Goal: Information Seeking & Learning: Check status

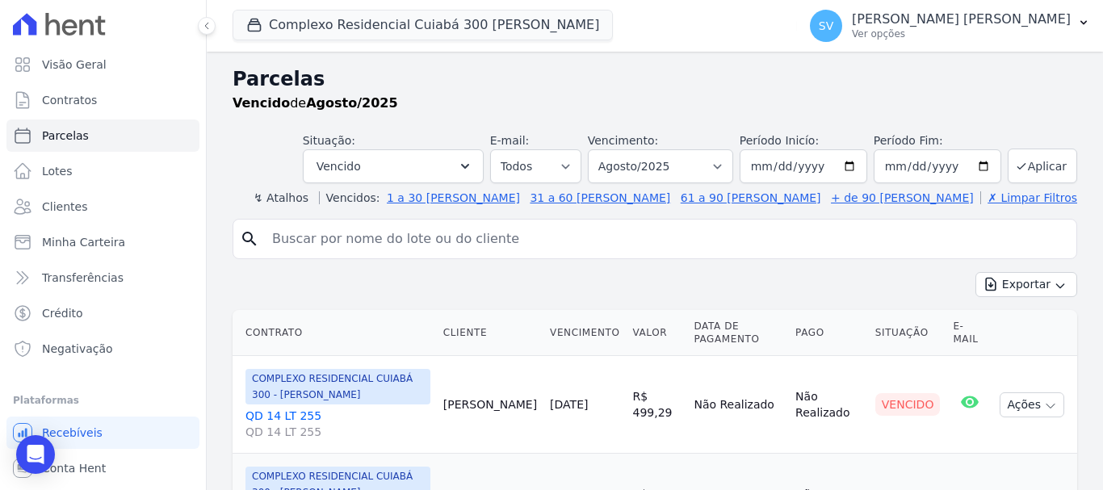
select select
click at [415, 227] on input "search" at bounding box center [667, 239] width 808 height 32
paste input "Andressa Vitoria Rego Araujo"
type input "Andressa Vitoria Rego Araujo"
select select
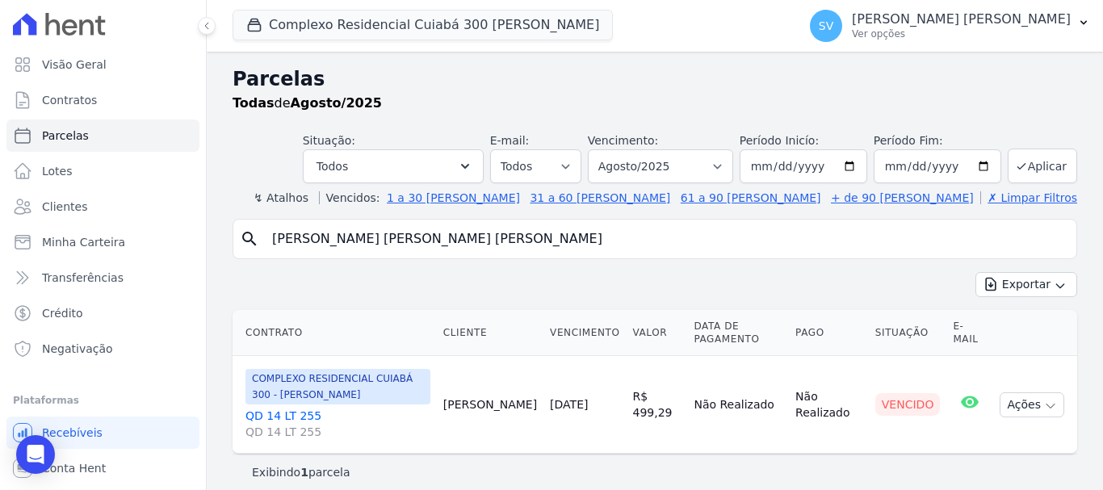
scroll to position [13, 0]
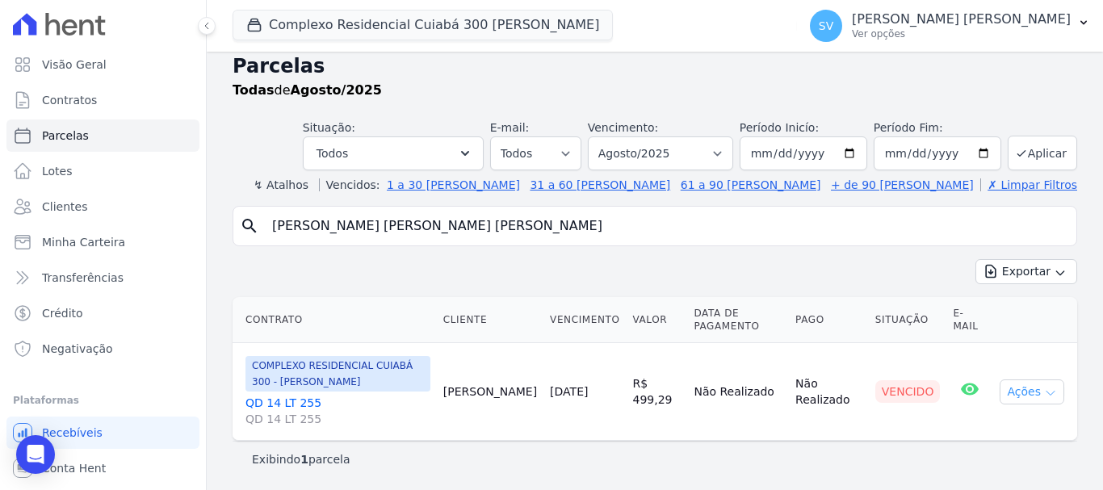
click at [1015, 389] on button "Ações" at bounding box center [1032, 392] width 65 height 25
click at [1015, 418] on link "Ver boleto" at bounding box center [1025, 429] width 155 height 30
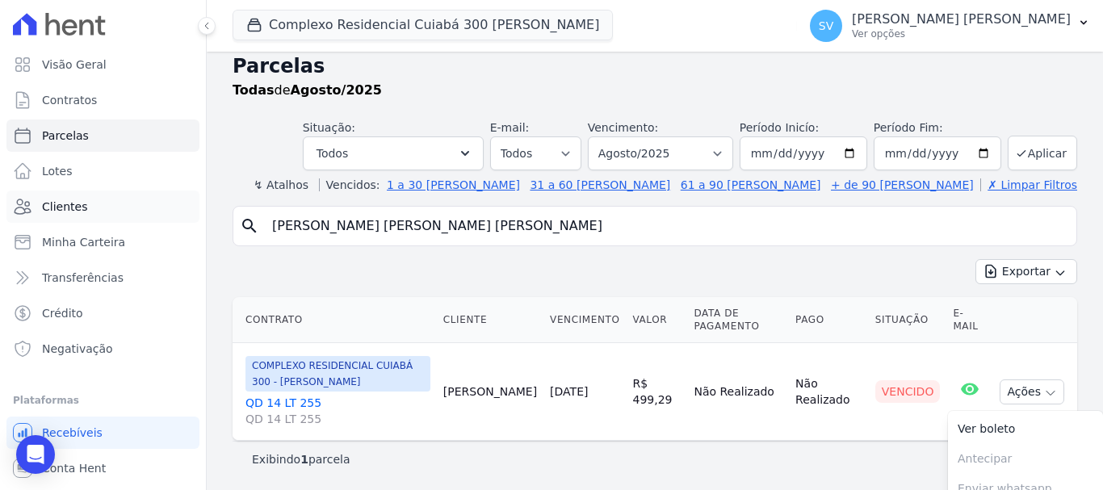
click at [114, 195] on link "Clientes" at bounding box center [102, 207] width 193 height 32
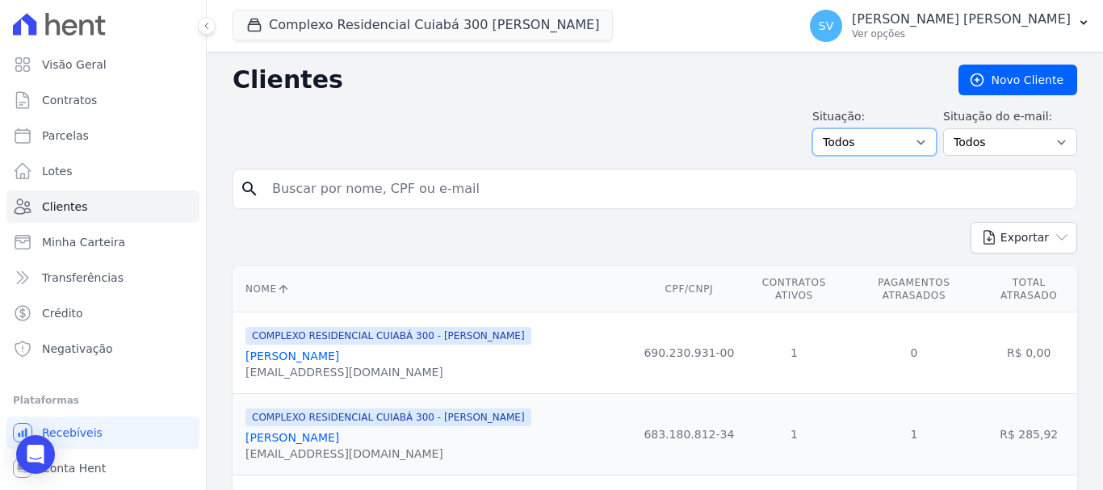
click at [900, 142] on select "Todos Adimplentes Inadimplentes" at bounding box center [875, 141] width 124 height 27
click at [517, 145] on div "Situação: Todos Adimplentes Inadimplentes Situação do e-mail: Todos Confirmado …" at bounding box center [655, 132] width 845 height 48
click at [124, 243] on link "Minha Carteira" at bounding box center [102, 242] width 193 height 32
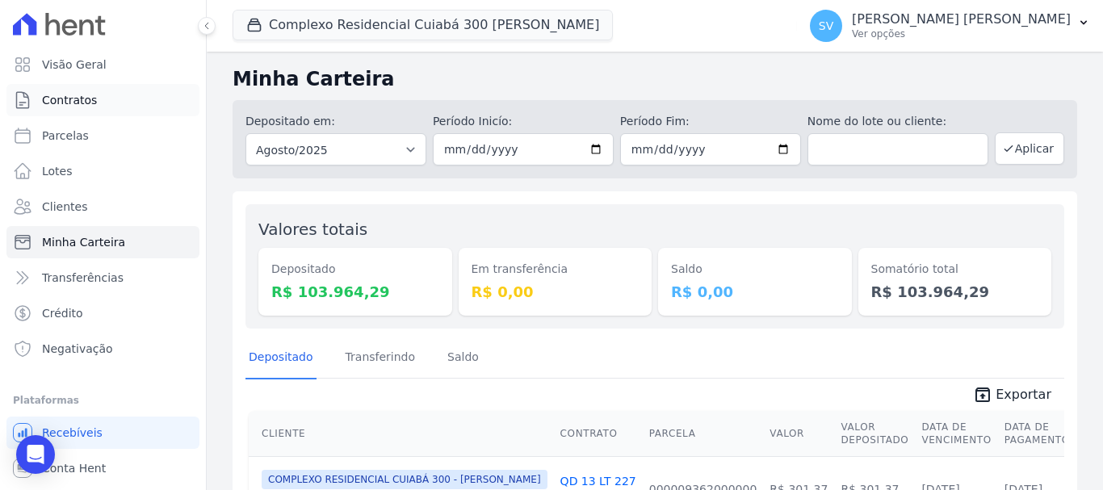
click at [107, 106] on link "Contratos" at bounding box center [102, 100] width 193 height 32
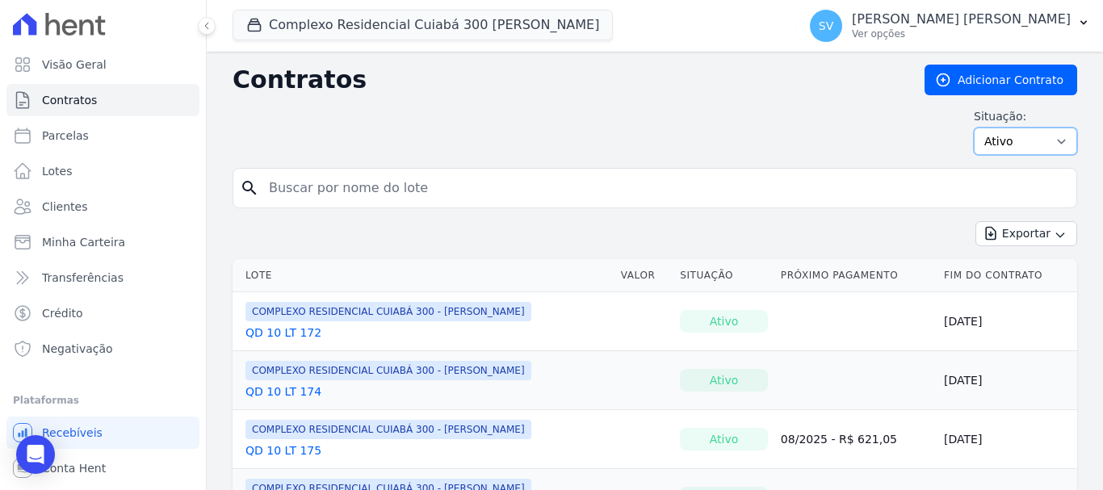
click at [1042, 149] on select "Ativo Todos Pausado Distratado Rascunho Expirado Encerrado" at bounding box center [1025, 141] width 103 height 27
click at [596, 150] on div "Situação: Ativo Todos Pausado Distratado Rascunho Expirado Encerrado" at bounding box center [655, 131] width 845 height 47
click at [100, 136] on link "Parcelas" at bounding box center [102, 136] width 193 height 32
select select
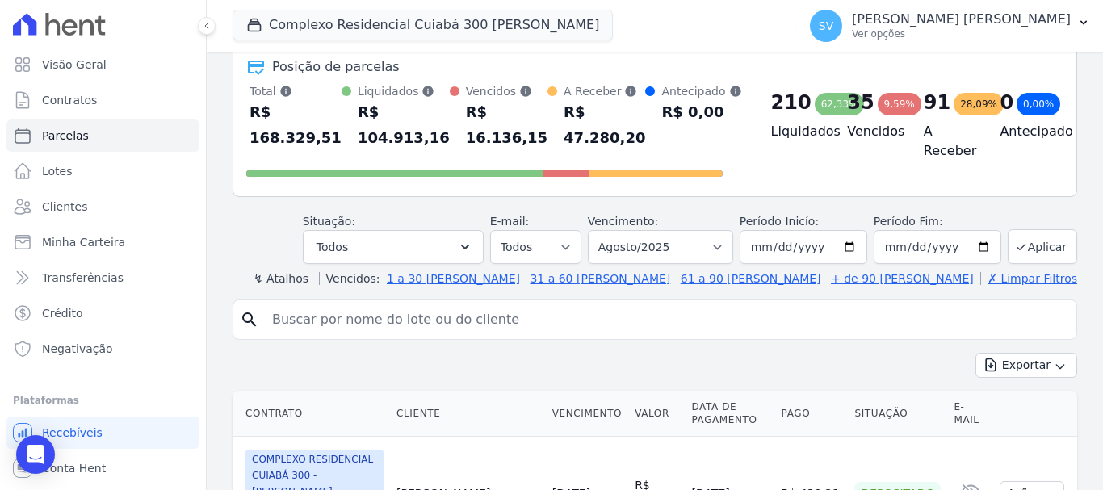
scroll to position [81, 0]
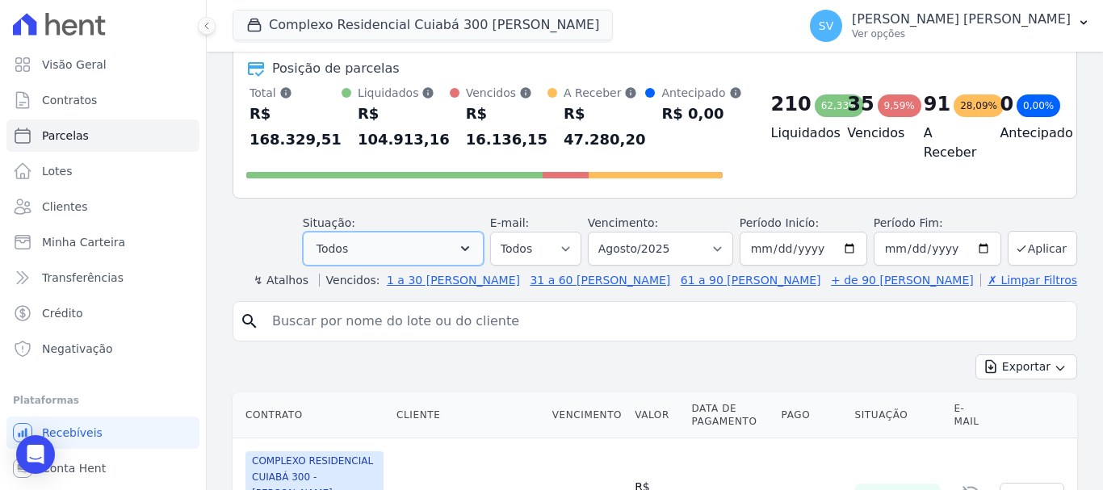
click at [448, 237] on button "Todos" at bounding box center [393, 249] width 181 height 34
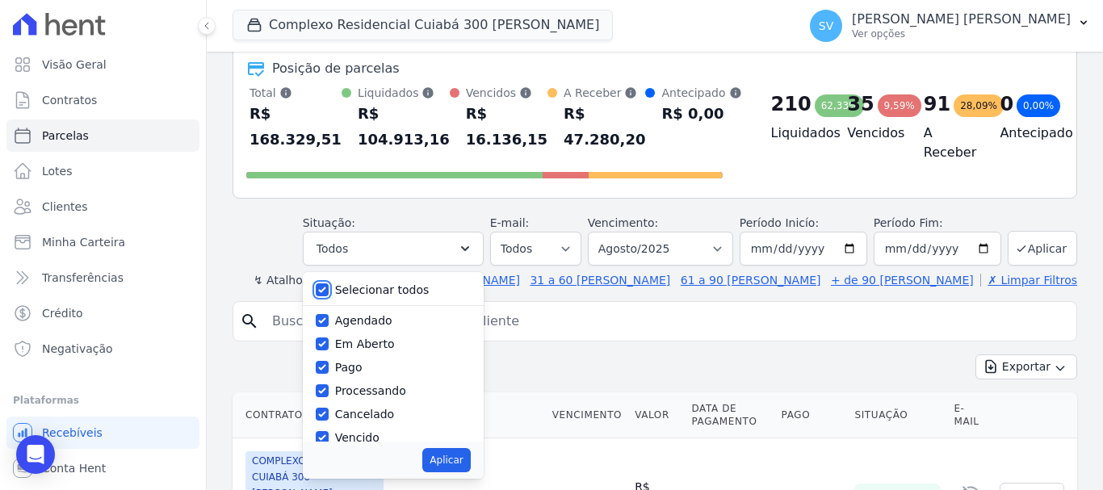
click at [329, 288] on input "Selecionar todos" at bounding box center [322, 290] width 13 height 13
checkbox input "false"
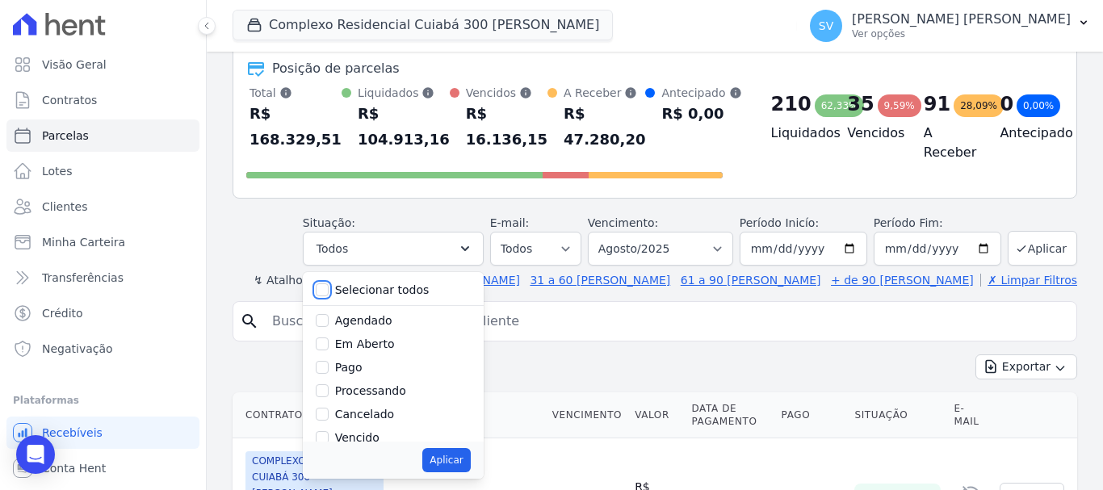
checkbox input "false"
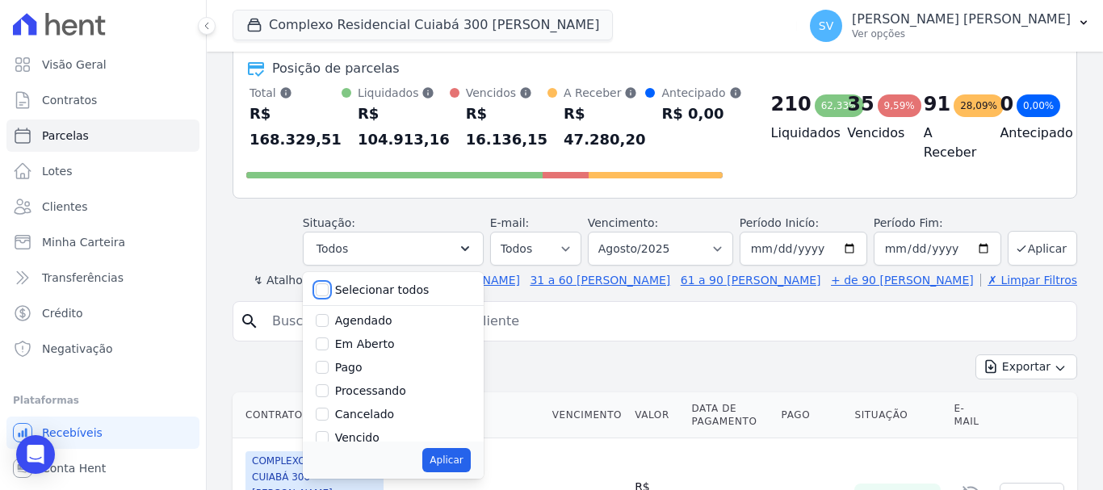
checkbox input "false"
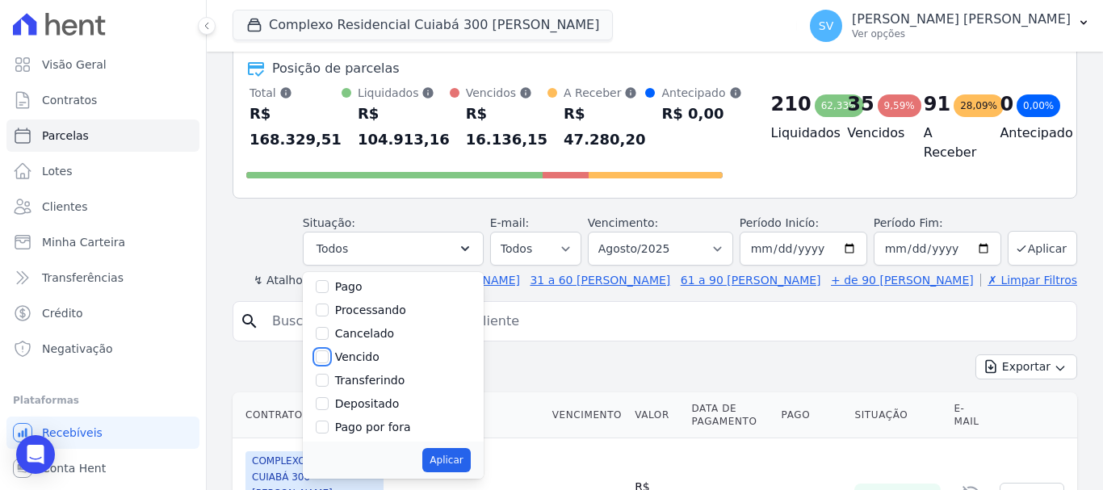
click at [329, 358] on input "Vencido" at bounding box center [322, 357] width 13 height 13
checkbox input "true"
click at [470, 457] on button "Aplicar" at bounding box center [446, 460] width 48 height 24
select select "overdue"
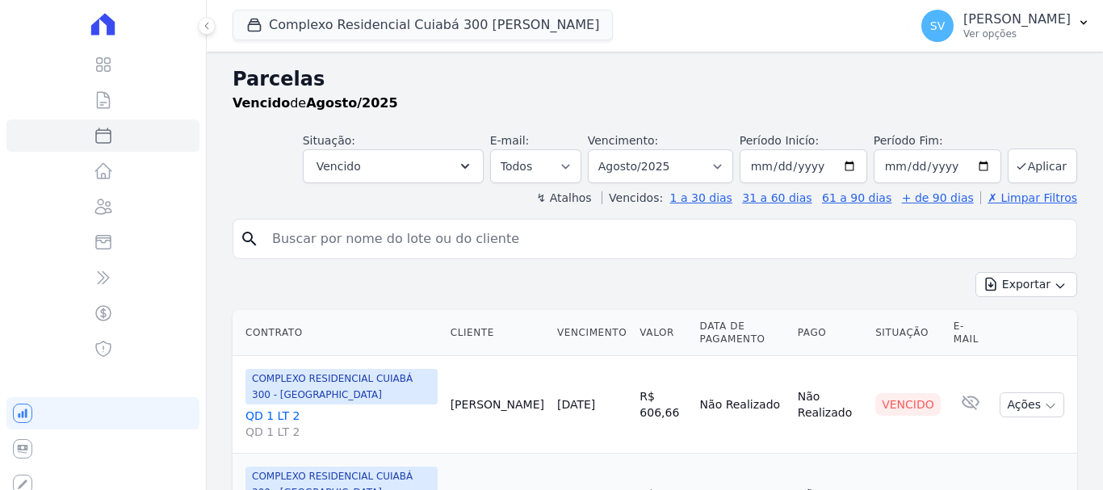
select select
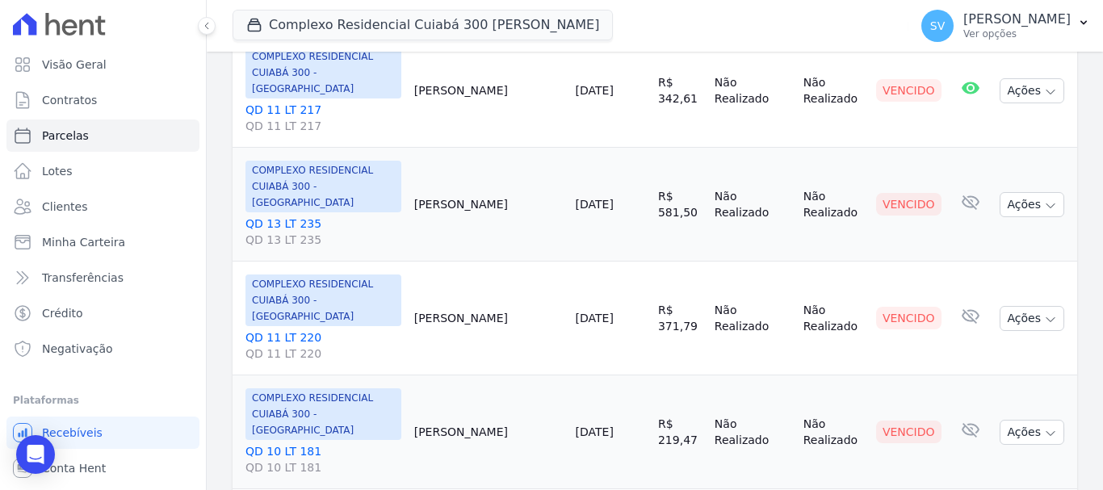
scroll to position [2380, 0]
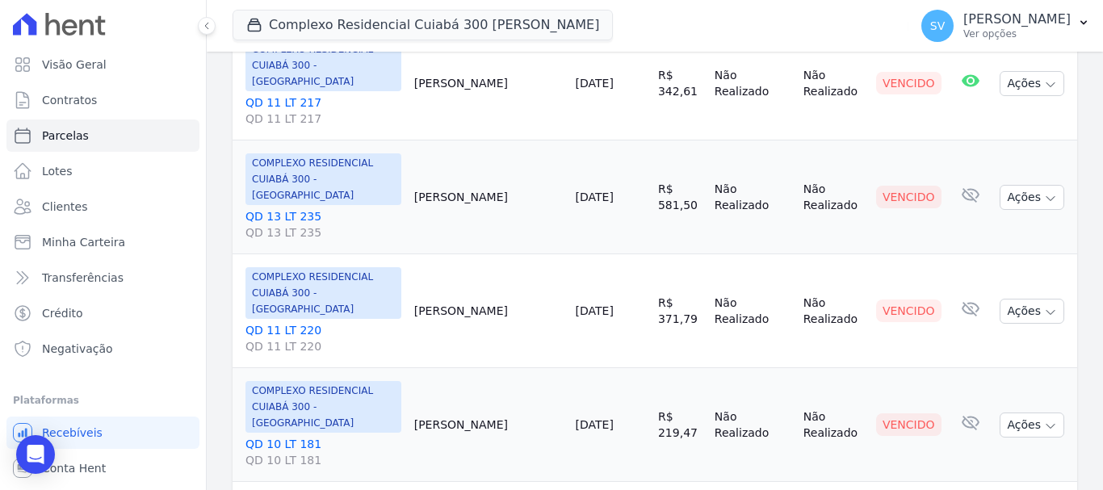
select select
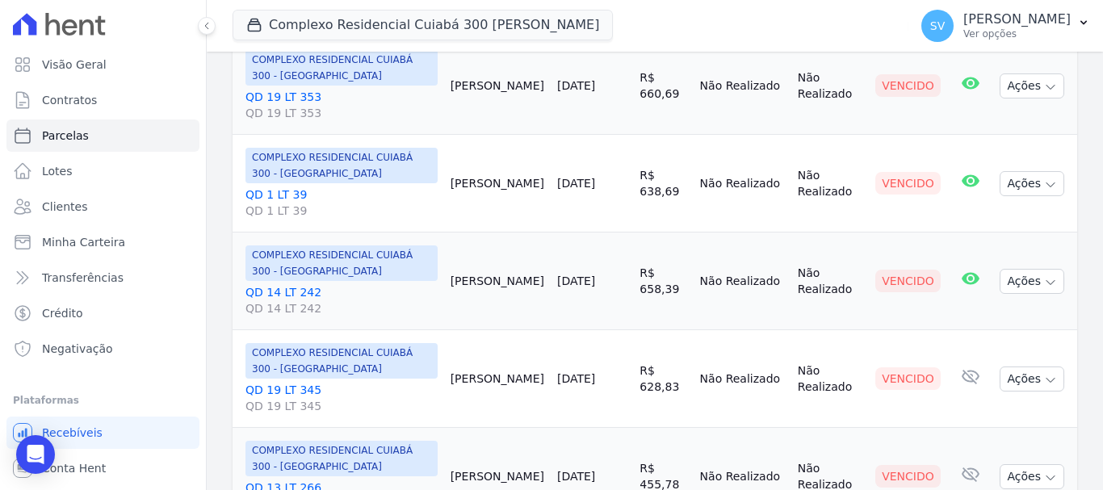
scroll to position [914, 0]
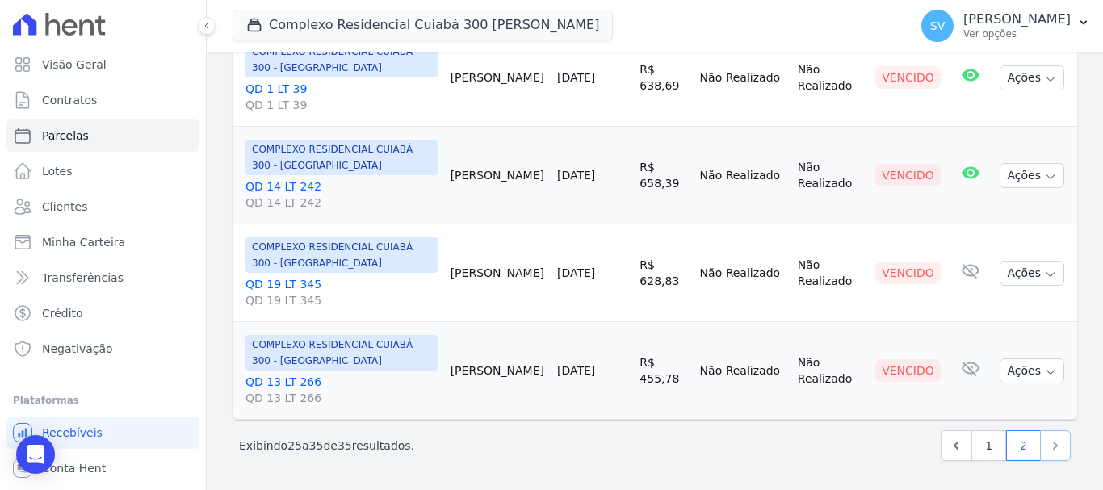
click at [1050, 450] on icon "Next" at bounding box center [1056, 446] width 16 height 16
select select
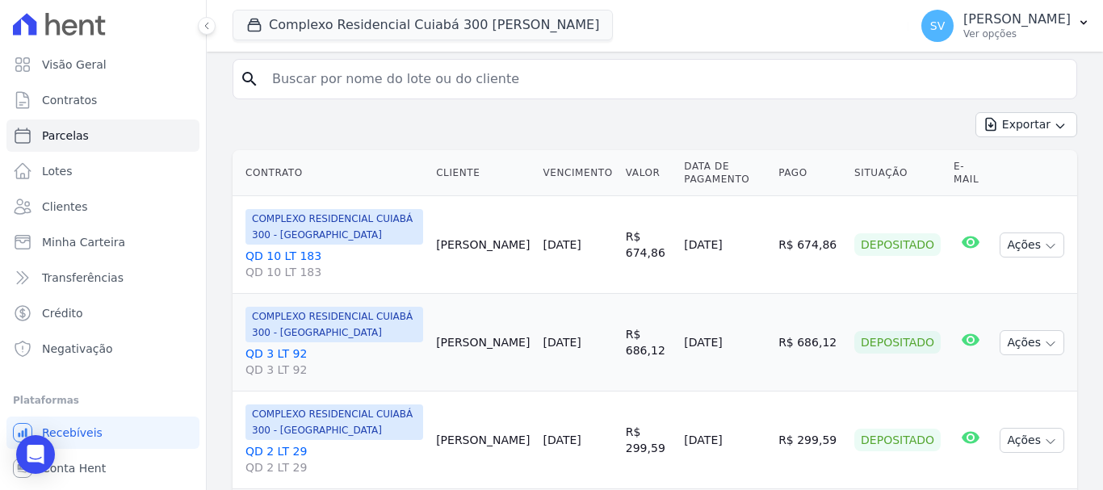
scroll to position [404, 0]
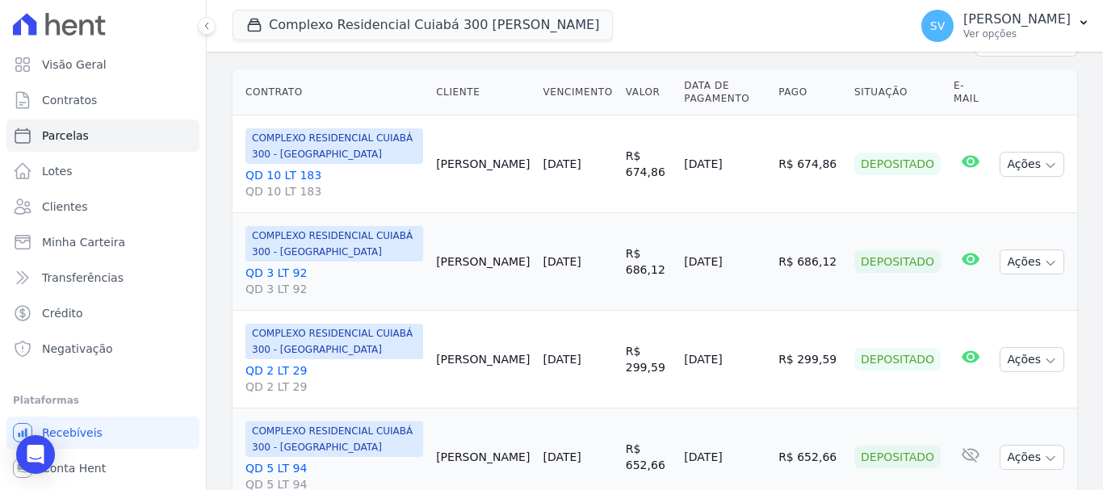
drag, startPoint x: 453, startPoint y: 166, endPoint x: 494, endPoint y: 179, distance: 43.2
click at [494, 179] on td "Adrielle Souza" at bounding box center [483, 165] width 107 height 98
click at [489, 213] on td "Alana Souza" at bounding box center [483, 262] width 107 height 98
click at [1019, 372] on td "Ações Ver boleto Antecipar Antecipação não disponível Enviar whatsapp Não é pos…" at bounding box center [1036, 360] width 84 height 98
click at [1018, 369] on button "Ações" at bounding box center [1032, 359] width 65 height 25
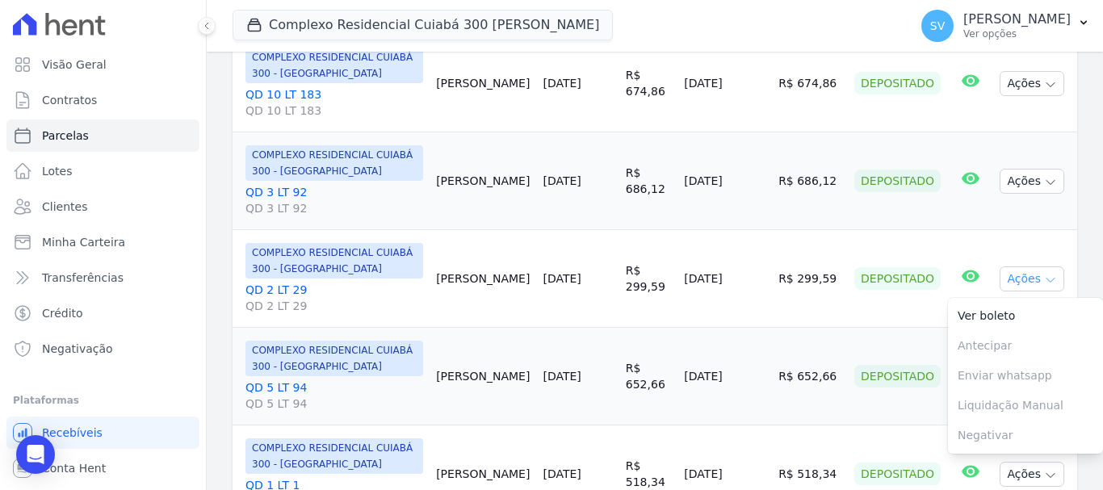
scroll to position [565, 0]
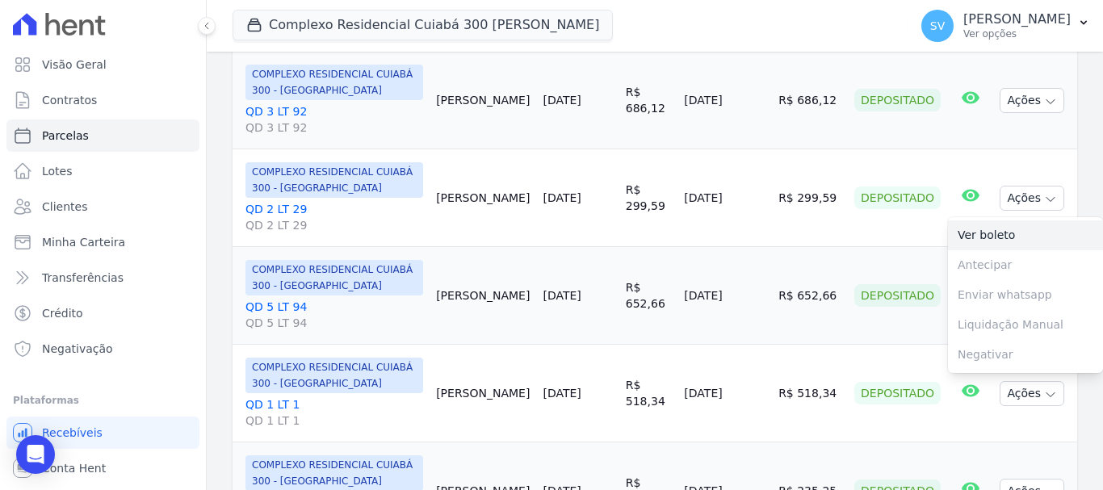
click at [983, 238] on link "Ver boleto" at bounding box center [1025, 236] width 155 height 30
drag, startPoint x: 442, startPoint y: 283, endPoint x: 583, endPoint y: 301, distance: 142.6
click at [604, 307] on tr "COMPLEXO RESIDENCIAL CUIABÁ 300 - JOÃO DE BARRO QD 5 LT 94 QD 5 LT 94 Alexsandr…" at bounding box center [655, 296] width 845 height 98
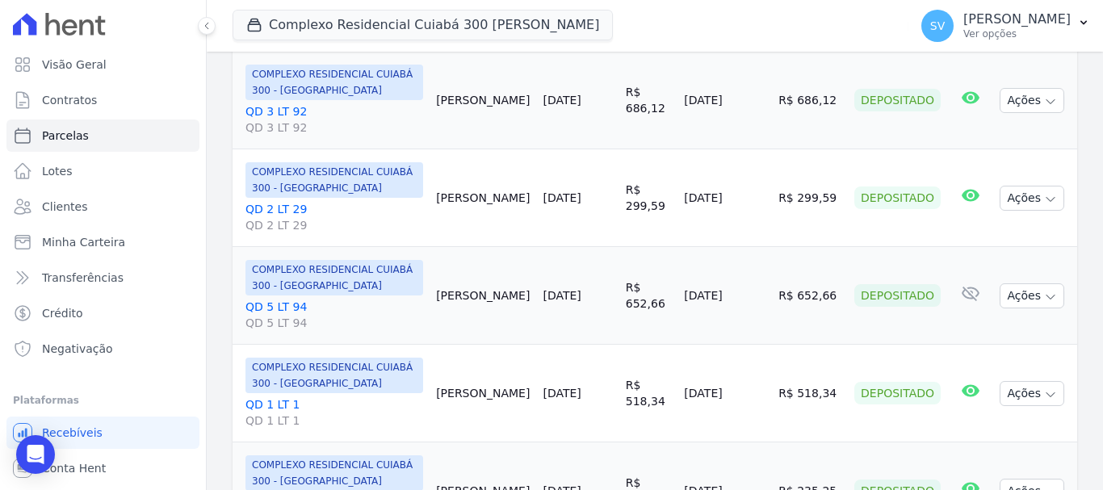
drag, startPoint x: 506, startPoint y: 274, endPoint x: 463, endPoint y: 240, distance: 54.6
click at [505, 276] on td "Alexsandra Gervasio" at bounding box center [483, 296] width 107 height 98
drag, startPoint x: 459, startPoint y: 237, endPoint x: 327, endPoint y: 6, distance: 265.9
click at [459, 238] on td "Alexandre Silva" at bounding box center [483, 198] width 107 height 98
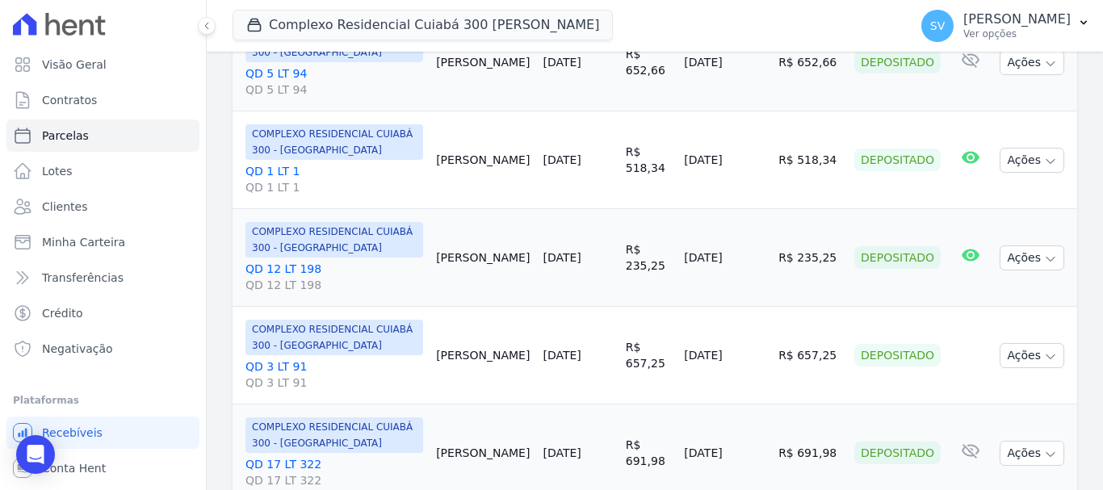
scroll to position [889, 0]
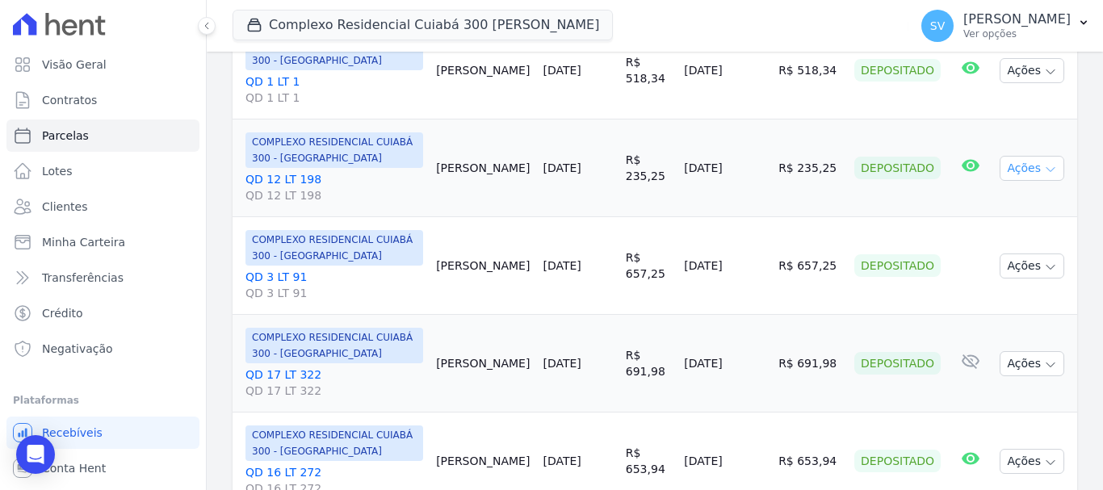
click at [1015, 156] on button "Ações" at bounding box center [1032, 168] width 65 height 25
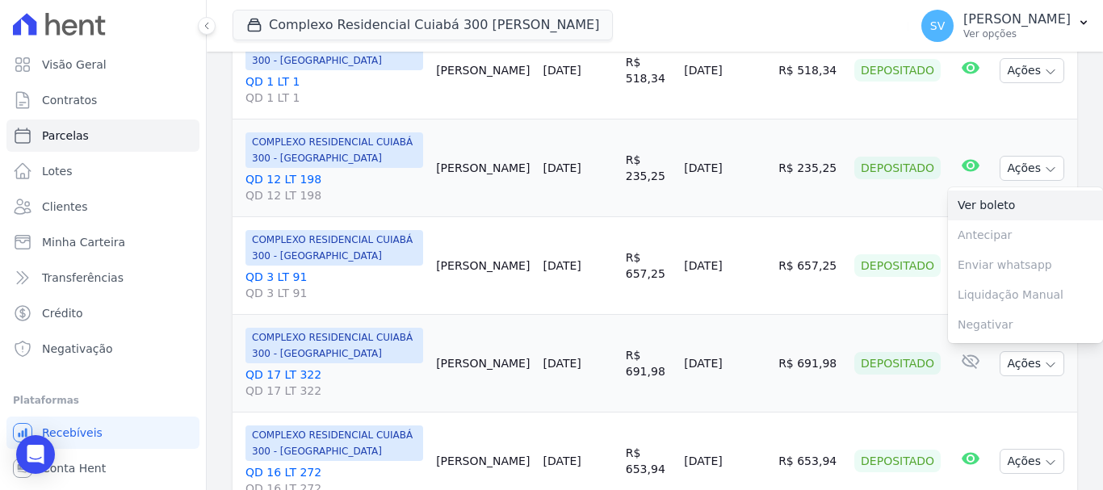
click at [999, 195] on link "Ver boleto" at bounding box center [1025, 206] width 155 height 30
click at [678, 296] on td "07/08/2025" at bounding box center [725, 266] width 95 height 98
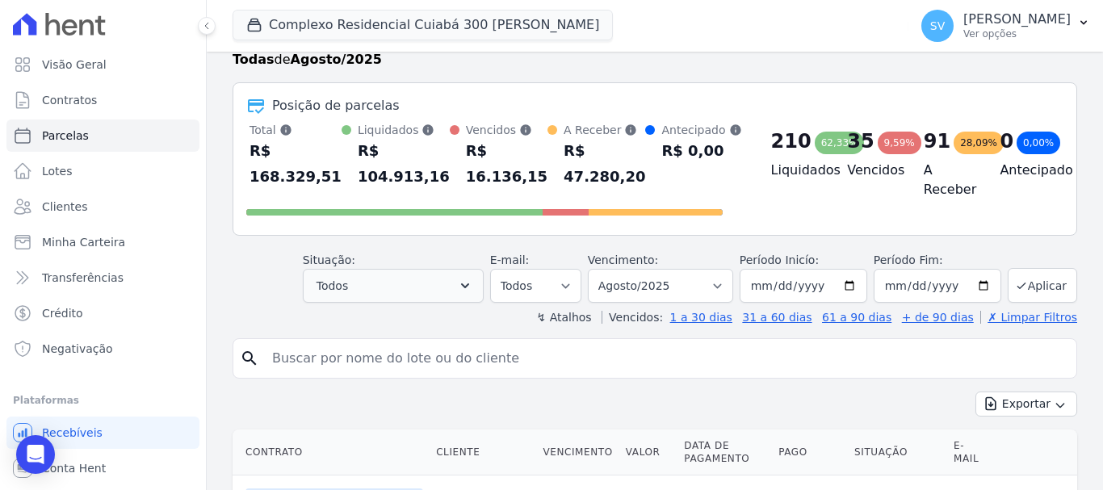
scroll to position [81, 0]
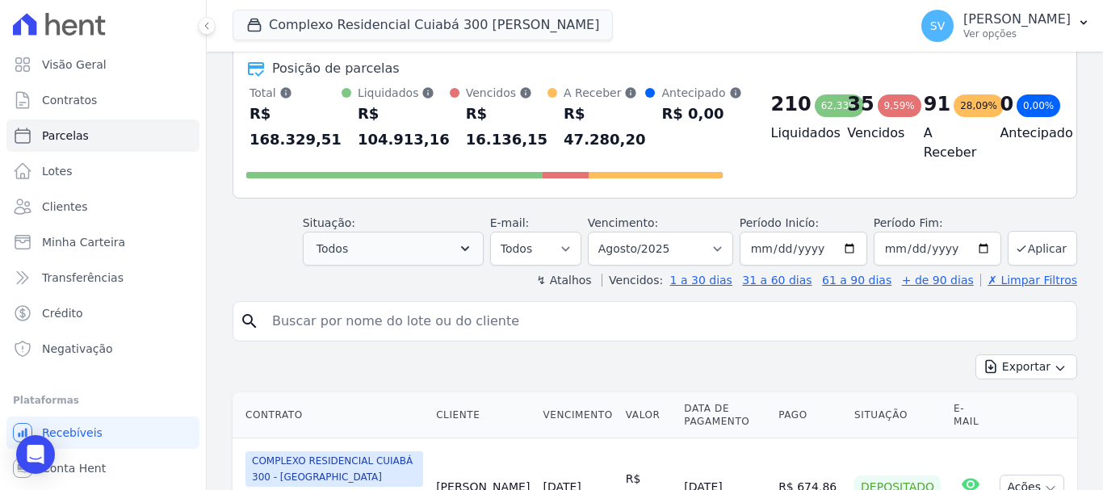
click at [426, 232] on div "Situação: Agendado Em Aberto Pago Processando Cancelado Vencido Transferindo De…" at bounding box center [393, 240] width 181 height 51
click at [410, 253] on button "Todos" at bounding box center [393, 249] width 181 height 34
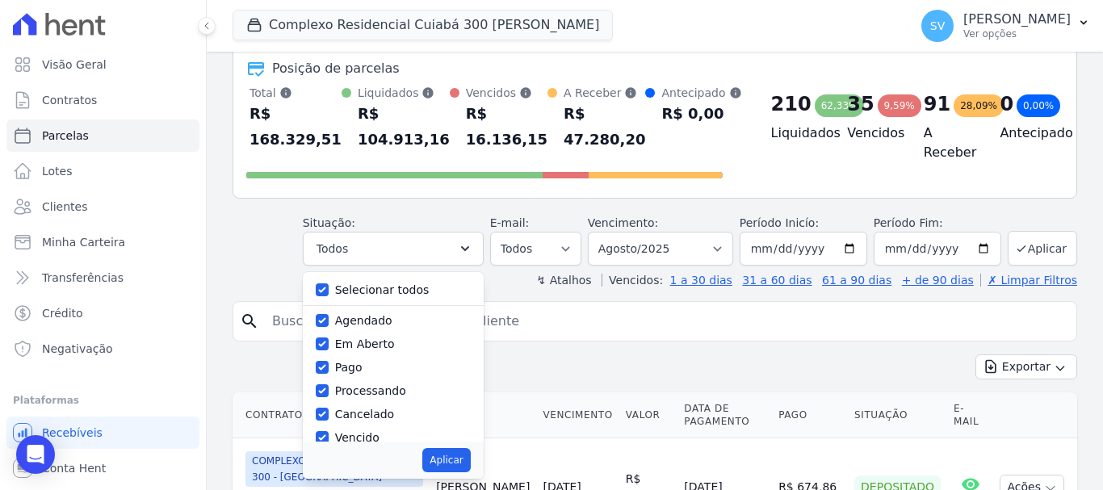
click at [342, 292] on div "Selecionar todos" at bounding box center [393, 290] width 155 height 23
click at [329, 285] on input "Selecionar todos" at bounding box center [322, 290] width 13 height 13
checkbox input "false"
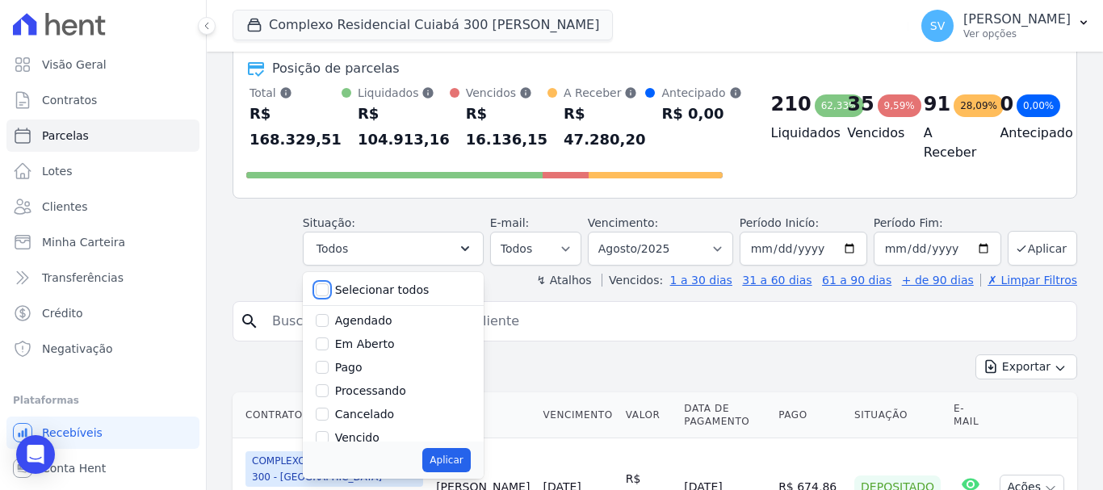
checkbox input "false"
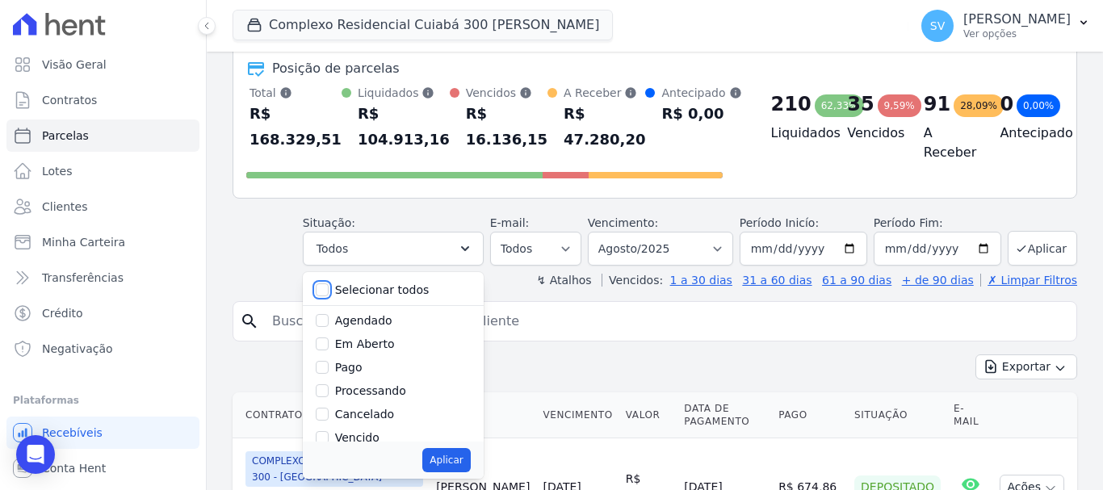
checkbox input "false"
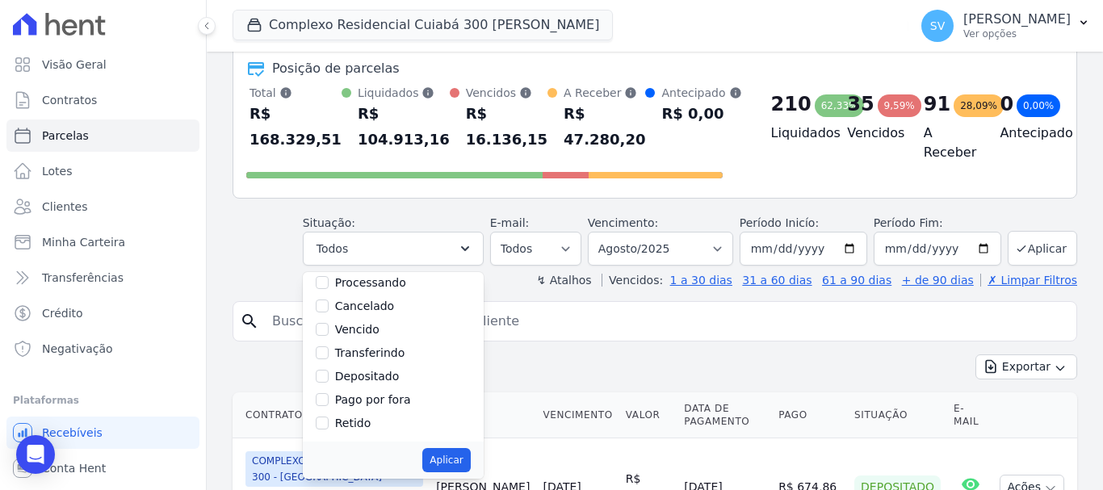
scroll to position [162, 0]
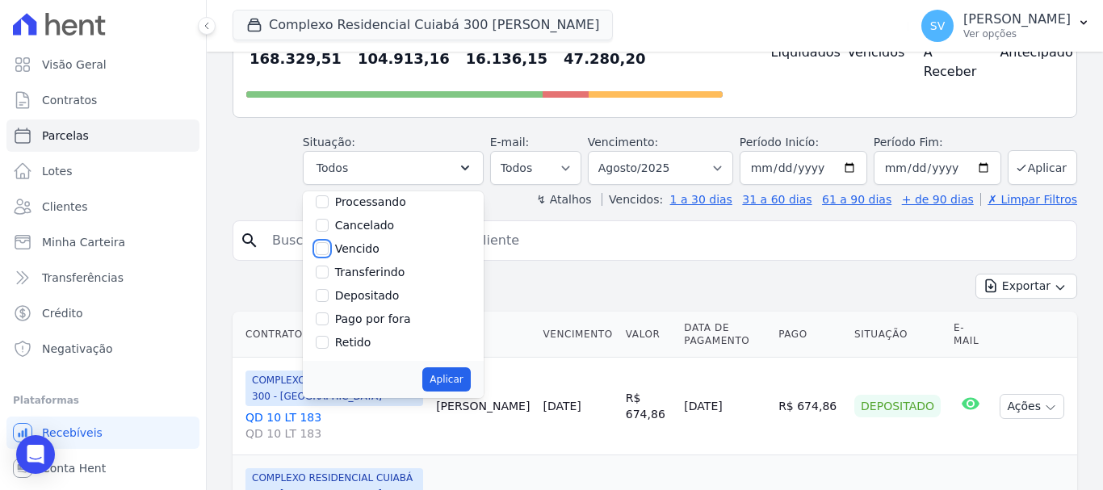
click at [329, 251] on input "Vencido" at bounding box center [322, 248] width 13 height 13
checkbox input "true"
click at [463, 377] on button "Aplicar" at bounding box center [446, 380] width 48 height 24
select select "overdue"
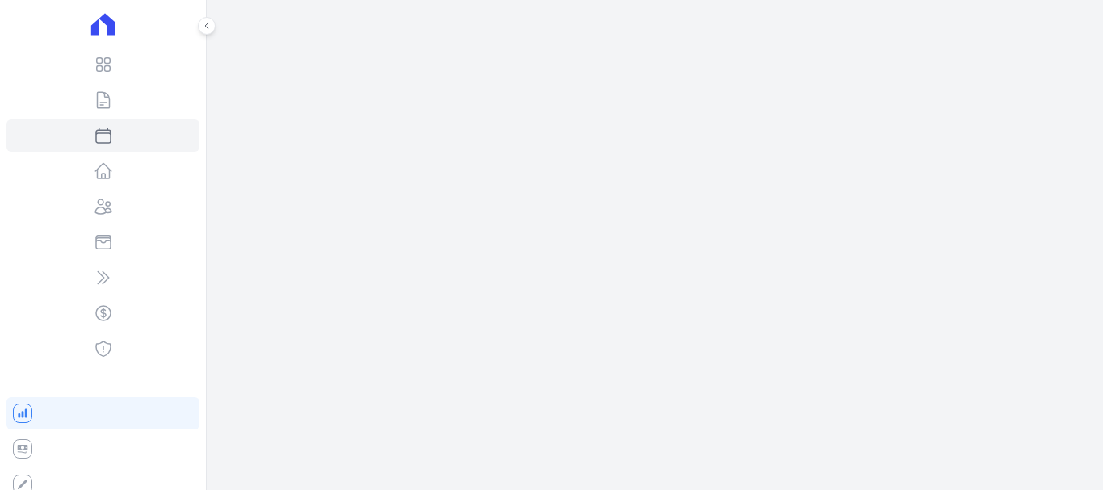
select select
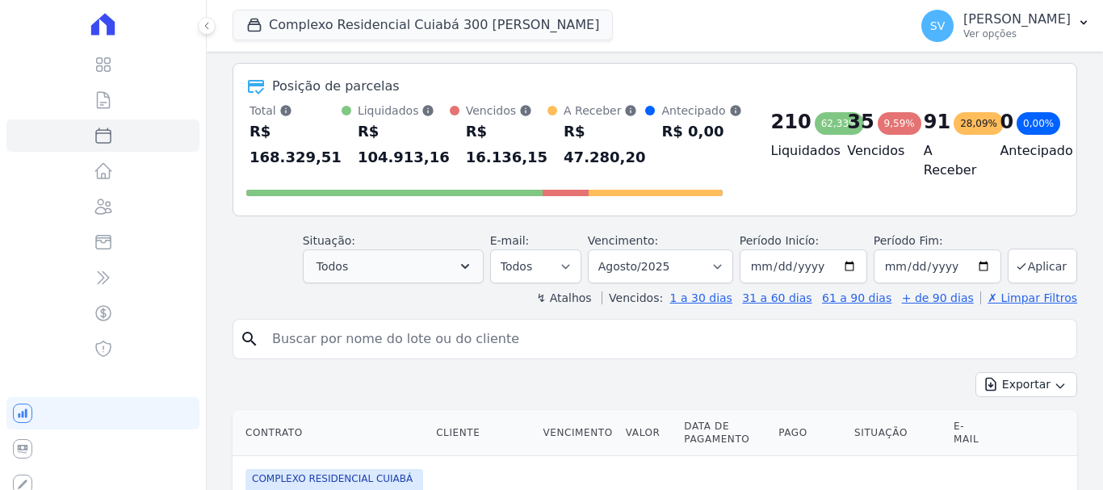
scroll to position [162, 0]
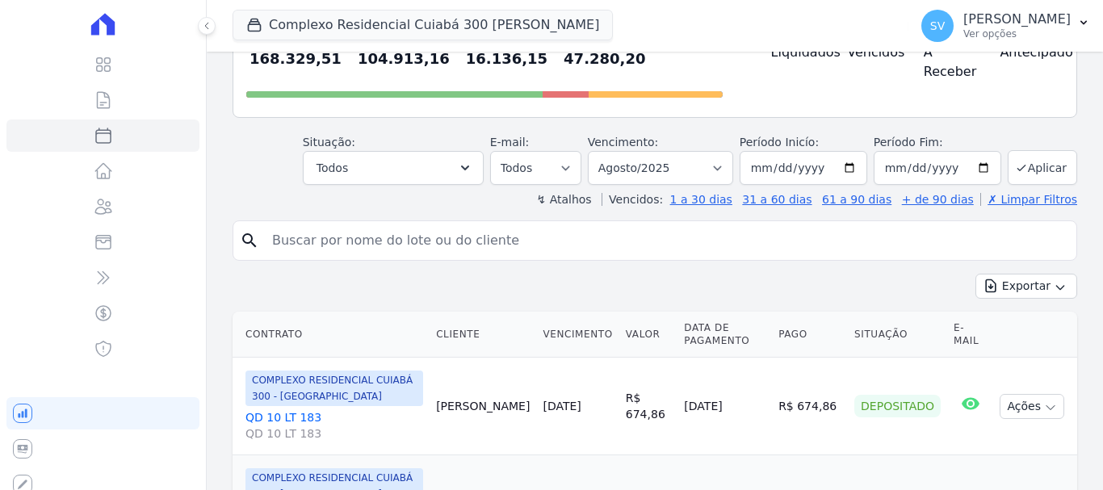
click at [389, 238] on label "Agendado" at bounding box center [369, 237] width 54 height 12
click at [336, 238] on input "Agendado" at bounding box center [330, 237] width 12 height 12
checkbox input "false"
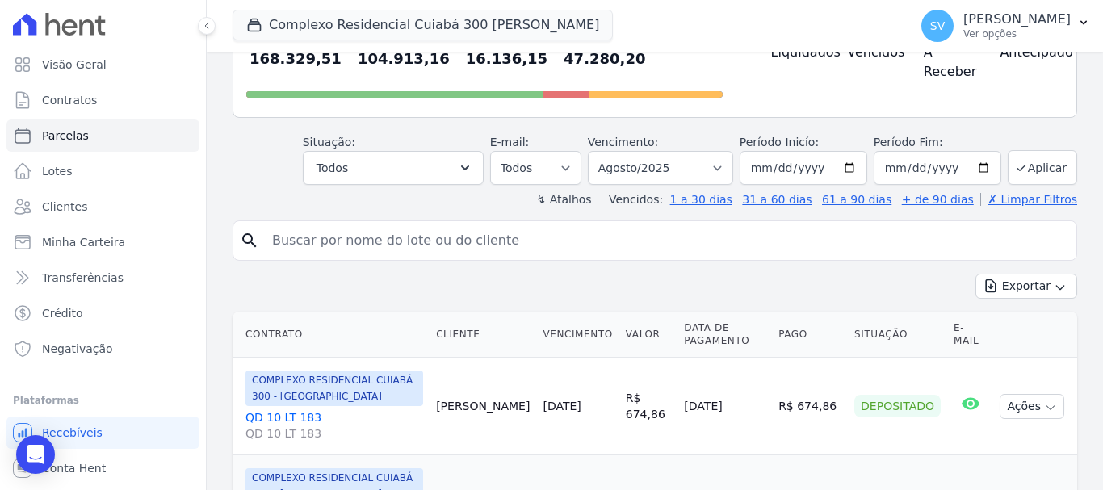
click at [398, 246] on input "search" at bounding box center [667, 241] width 808 height 32
type input "Alice Almeida Silva"
select select
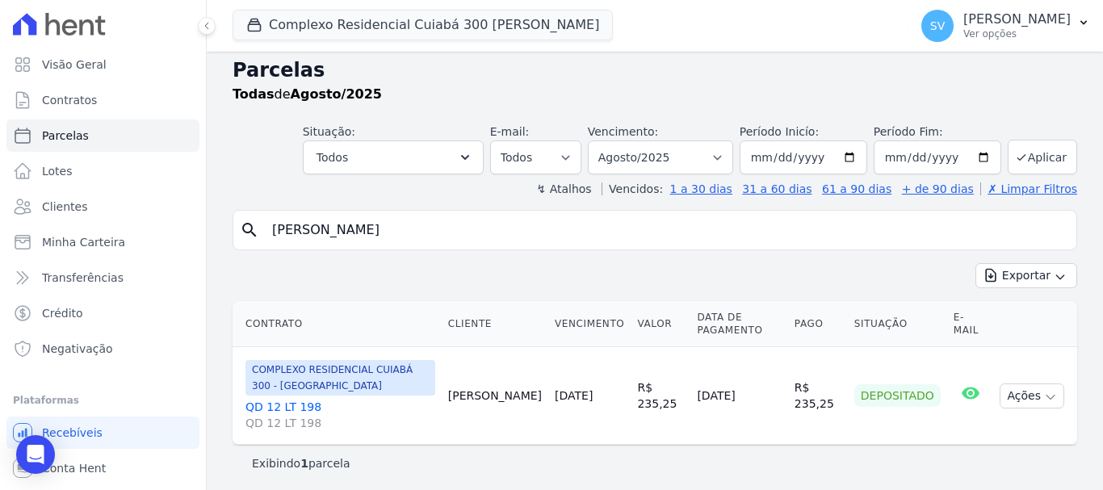
scroll to position [13, 0]
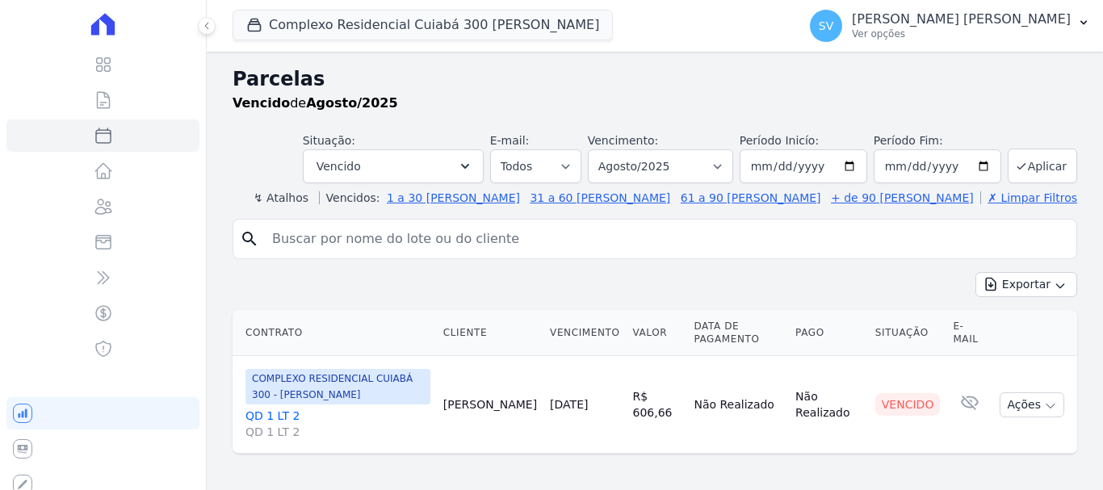
select select
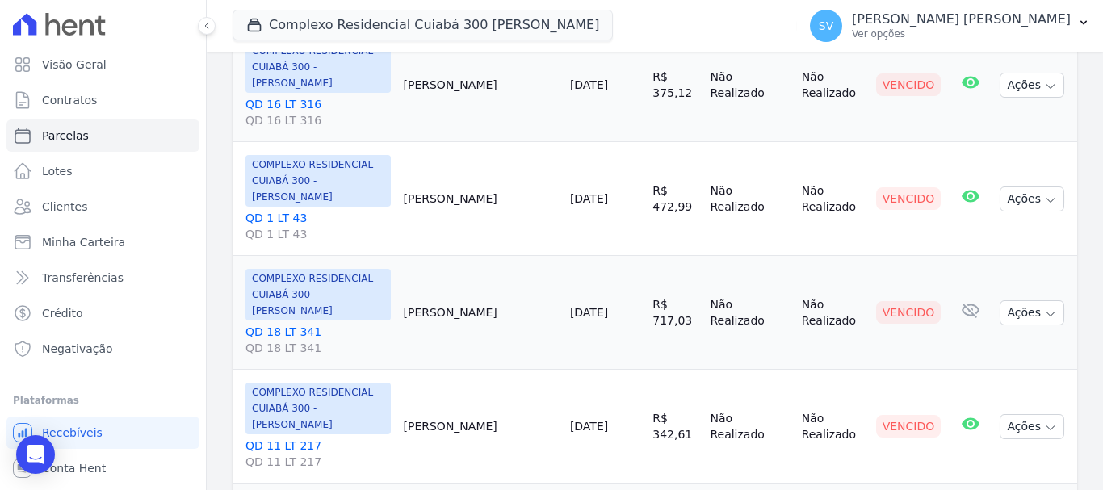
scroll to position [2380, 0]
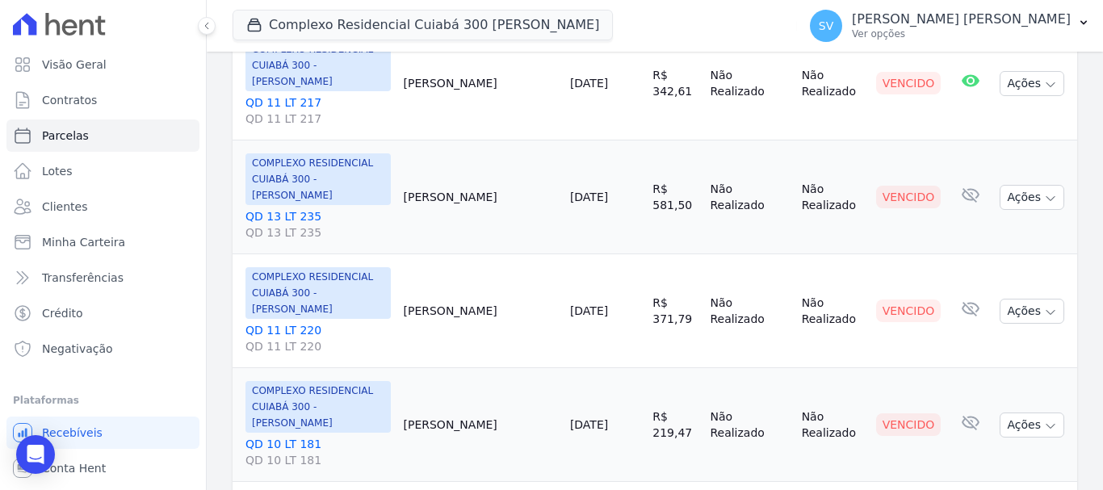
select select
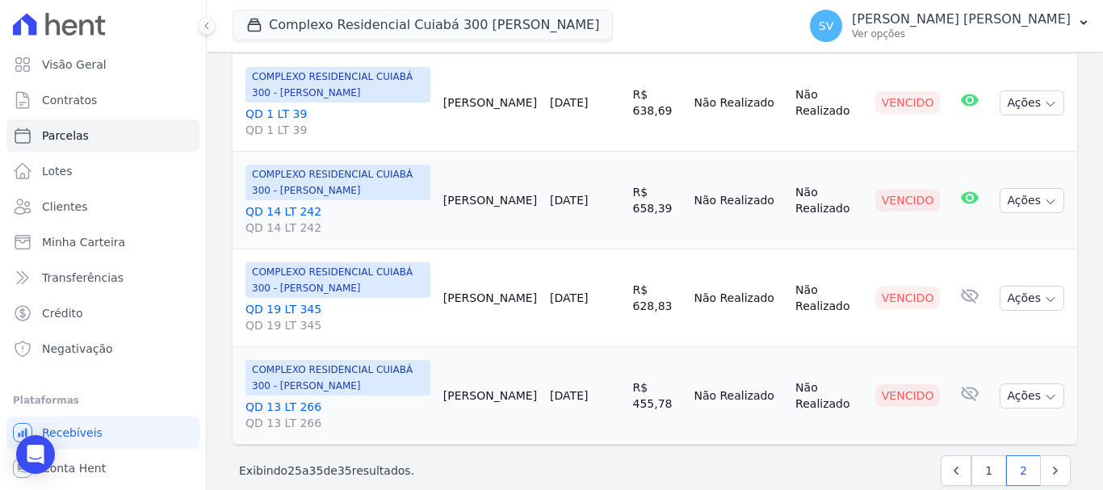
scroll to position [914, 0]
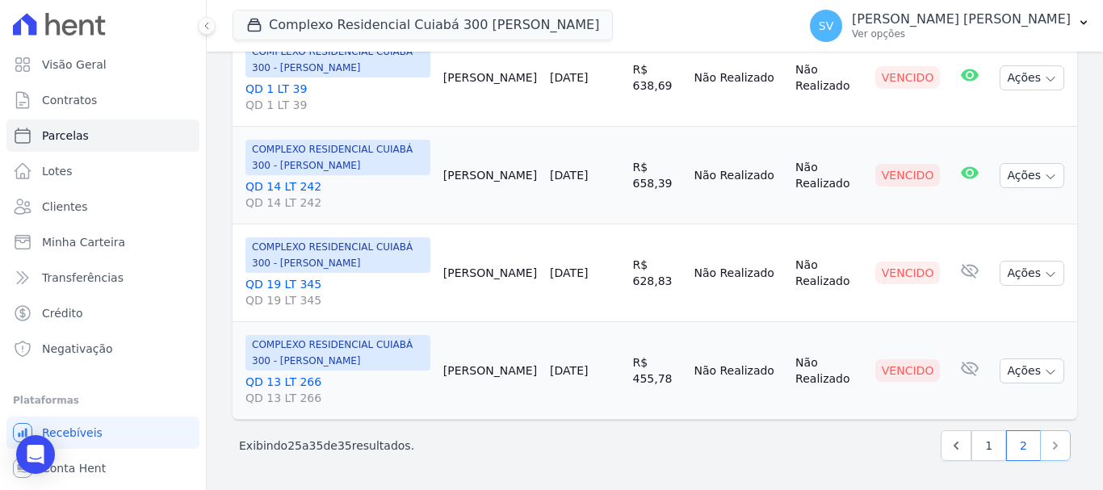
drag, startPoint x: 1044, startPoint y: 441, endPoint x: 1036, endPoint y: 448, distance: 10.3
click at [1048, 443] on icon "Next" at bounding box center [1056, 446] width 16 height 16
select select
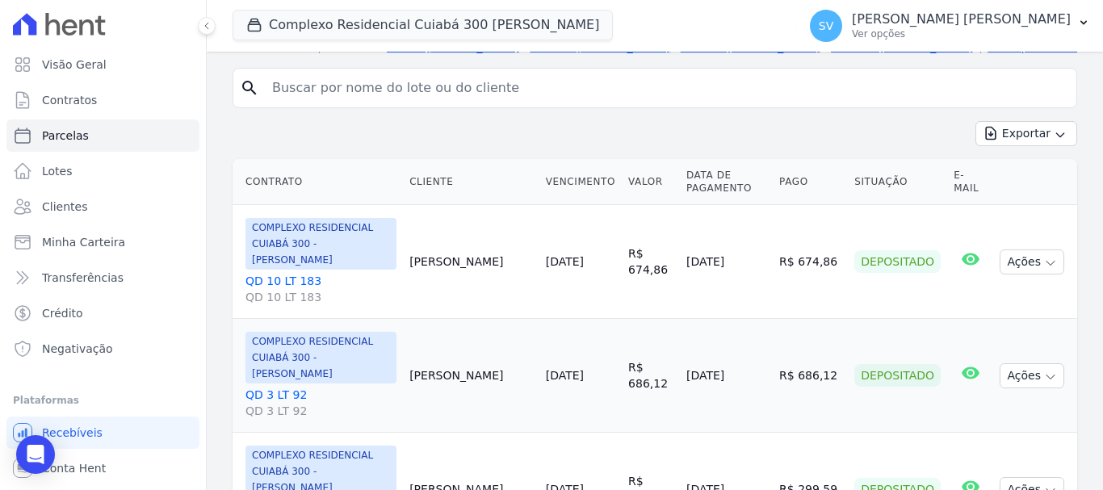
scroll to position [81, 0]
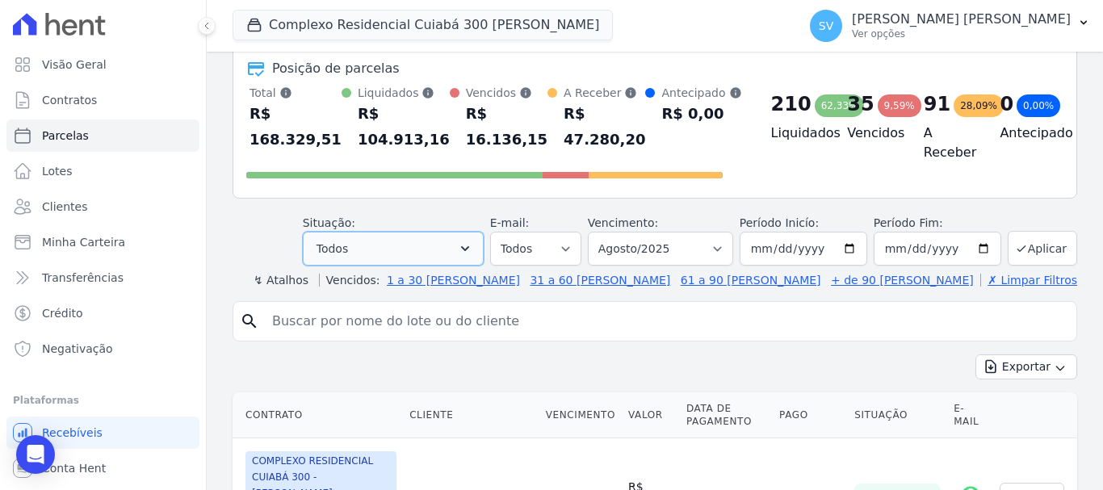
drag, startPoint x: 460, startPoint y: 251, endPoint x: 489, endPoint y: 247, distance: 30.2
click at [460, 256] on button "Todos" at bounding box center [393, 249] width 181 height 34
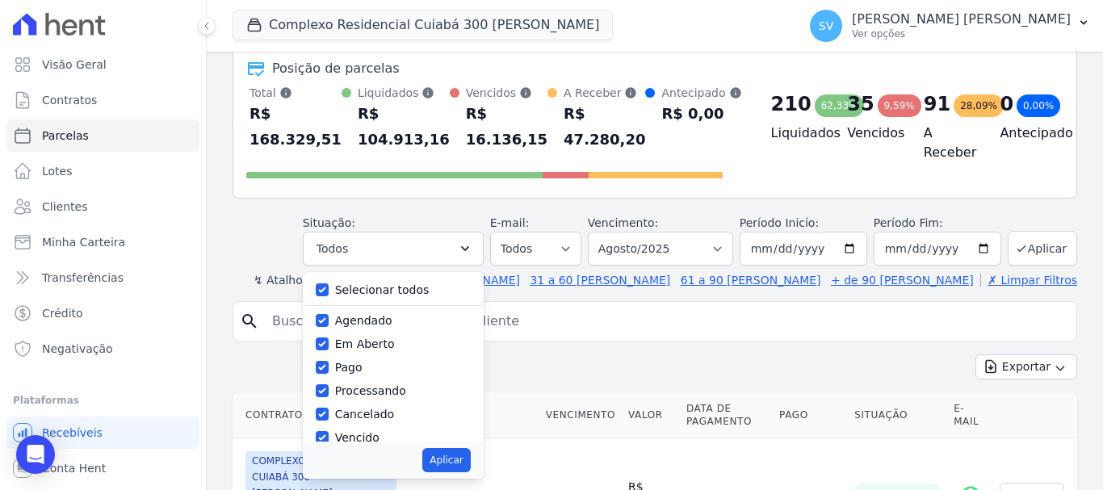
click at [279, 273] on header "Parcelas Todas de Agosto/2025 Posição de parcelas Total Soma das parcelas pagas…" at bounding box center [655, 136] width 845 height 305
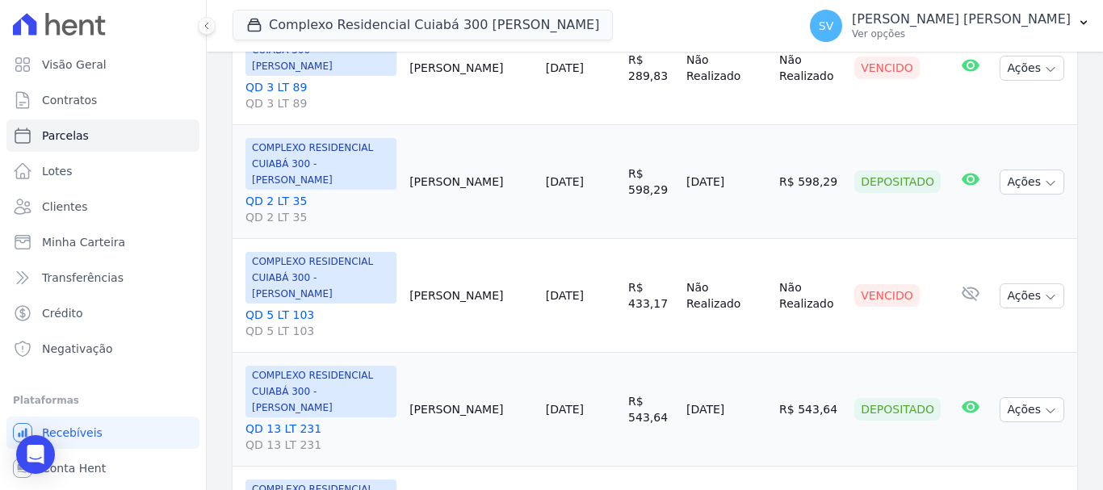
scroll to position [1696, 0]
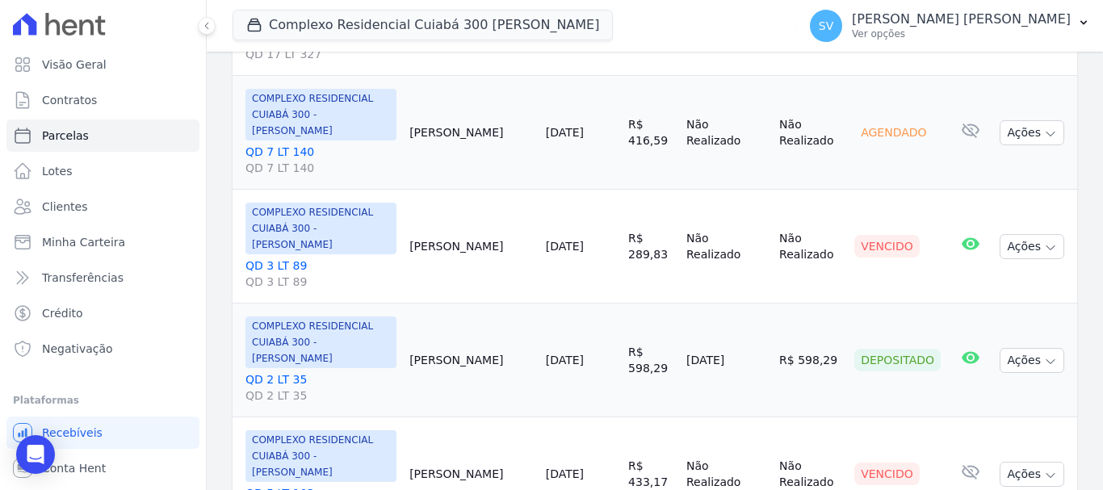
drag, startPoint x: 505, startPoint y: 239, endPoint x: 448, endPoint y: 241, distance: 56.6
click at [442, 418] on td "Bruna Souza" at bounding box center [471, 475] width 137 height 114
copy td "Bruna Souza"
drag, startPoint x: 1006, startPoint y: 243, endPoint x: 996, endPoint y: 254, distance: 14.9
click at [1006, 462] on button "Ações" at bounding box center [1032, 474] width 65 height 25
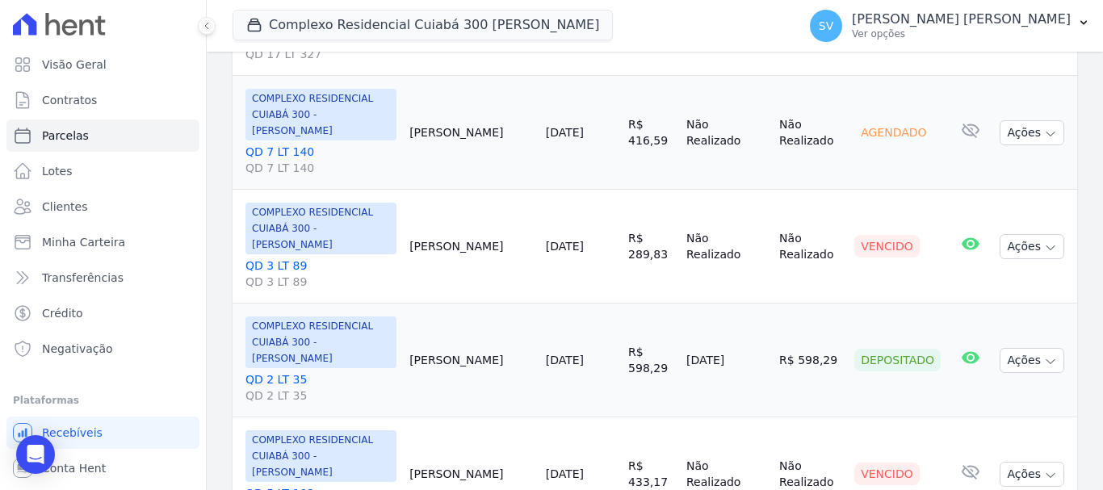
drag, startPoint x: 710, startPoint y: 268, endPoint x: 700, endPoint y: 268, distance: 10.5
click at [707, 418] on td "Não Realizado" at bounding box center [726, 475] width 93 height 114
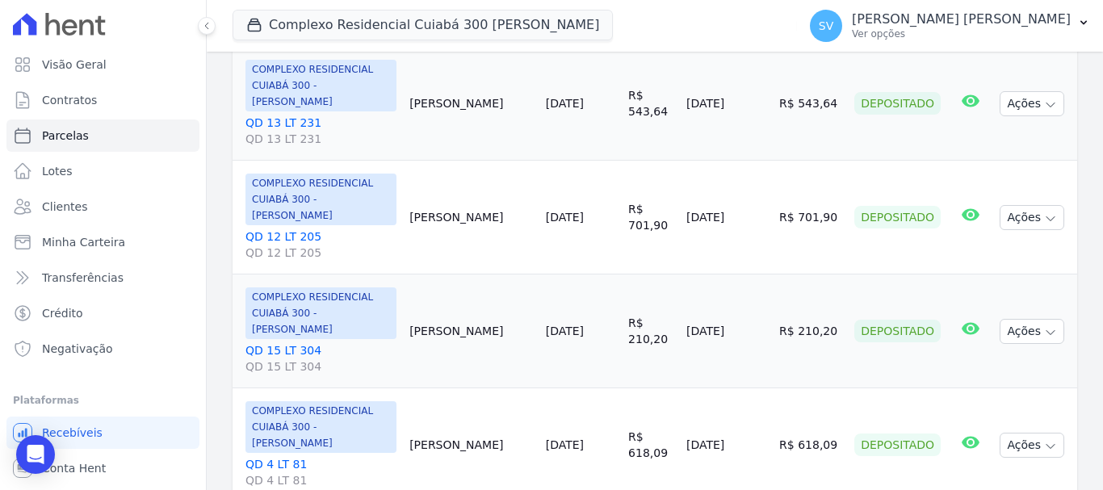
scroll to position [2262, 0]
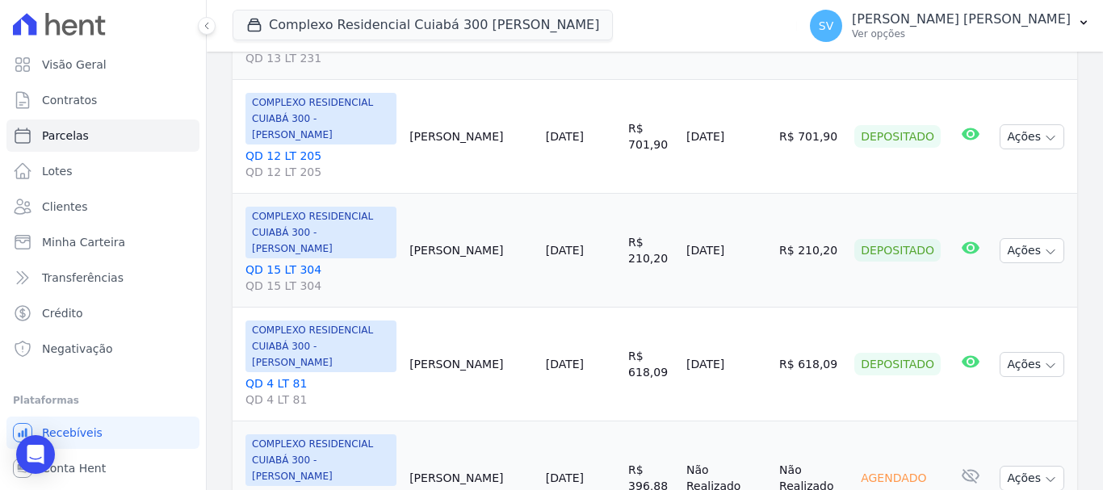
drag, startPoint x: 438, startPoint y: 156, endPoint x: 521, endPoint y: 162, distance: 83.4
click at [521, 422] on td "Danilo Gomes" at bounding box center [471, 479] width 137 height 114
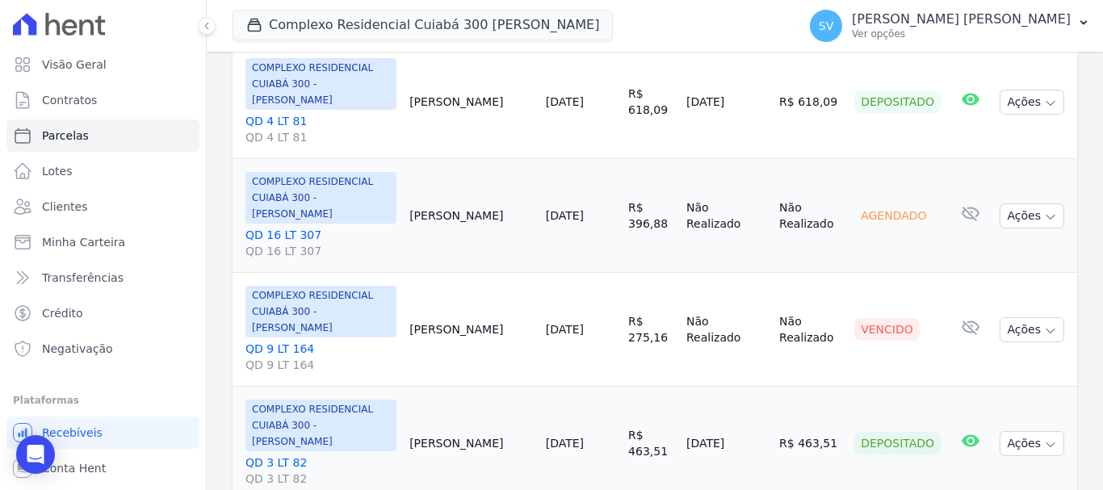
scroll to position [2543, 0]
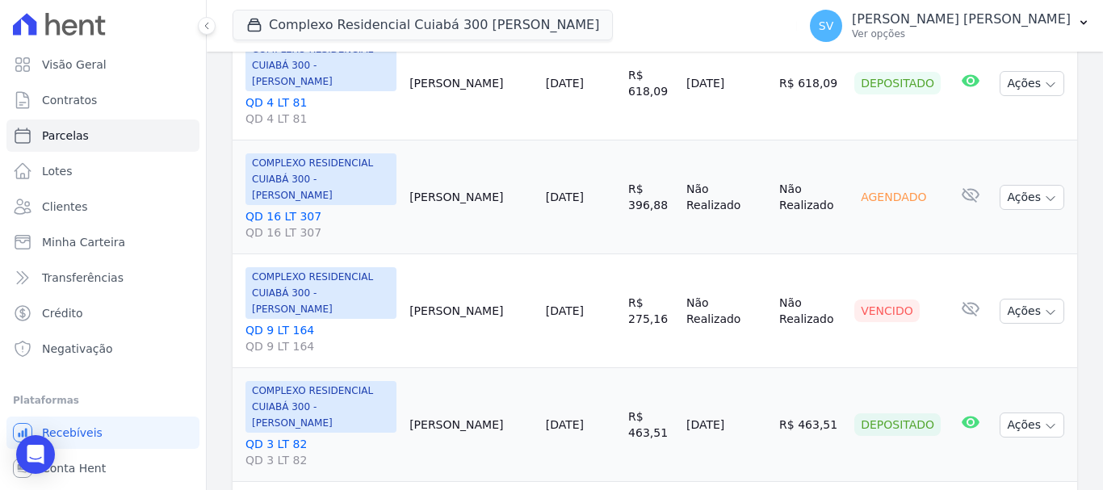
drag, startPoint x: 484, startPoint y: 372, endPoint x: 548, endPoint y: 383, distance: 65.5
select select
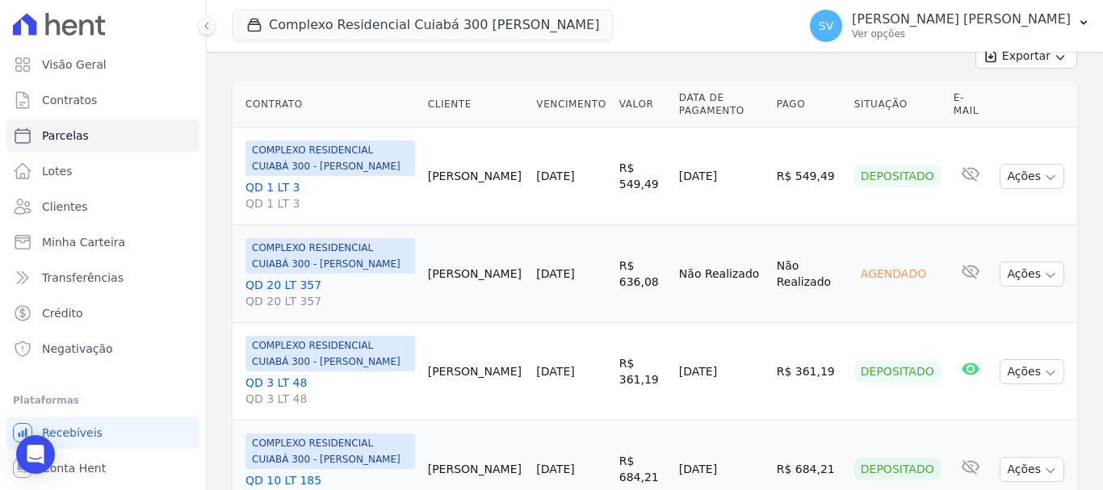
scroll to position [485, 0]
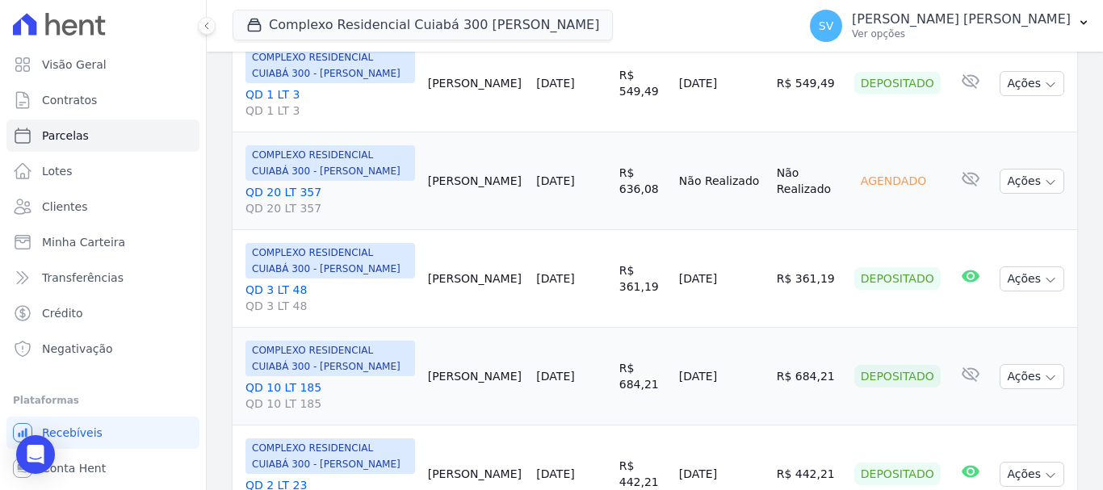
drag, startPoint x: 464, startPoint y: 178, endPoint x: 542, endPoint y: 167, distance: 78.3
click at [553, 184] on tr "COMPLEXO RESIDENCIAL CUIABÁ 300 - JOÃO DE BARRO QD 20 LT 357 QD 20 LT 357 Elize…" at bounding box center [655, 181] width 845 height 98
click at [536, 146] on td "10/08/2025" at bounding box center [571, 181] width 82 height 98
click at [437, 215] on td "Elizete Gilioli" at bounding box center [476, 181] width 109 height 98
drag, startPoint x: 436, startPoint y: 184, endPoint x: 505, endPoint y: 183, distance: 68.7
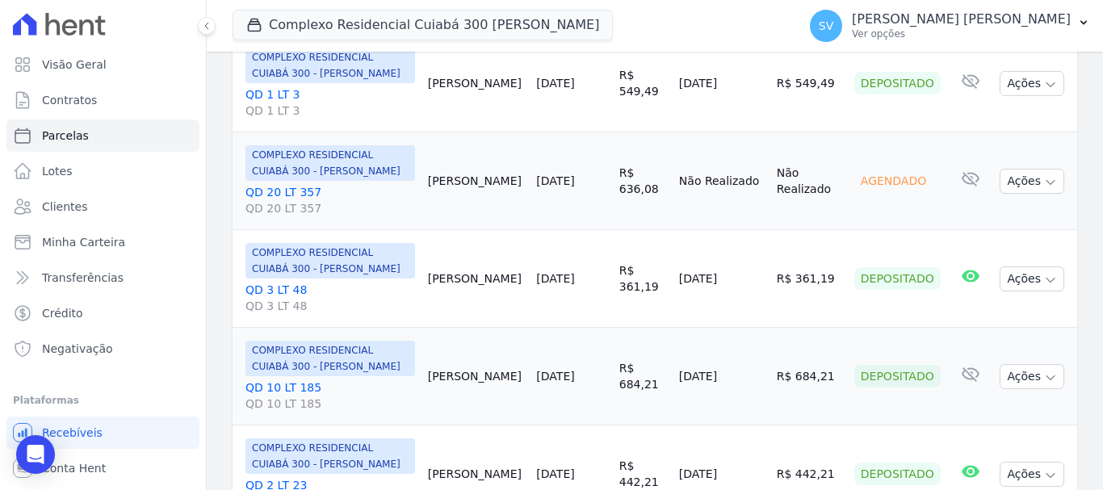
click at [505, 183] on td "Elizete Gilioli" at bounding box center [476, 181] width 109 height 98
click at [1000, 188] on button "Ações" at bounding box center [1032, 181] width 65 height 25
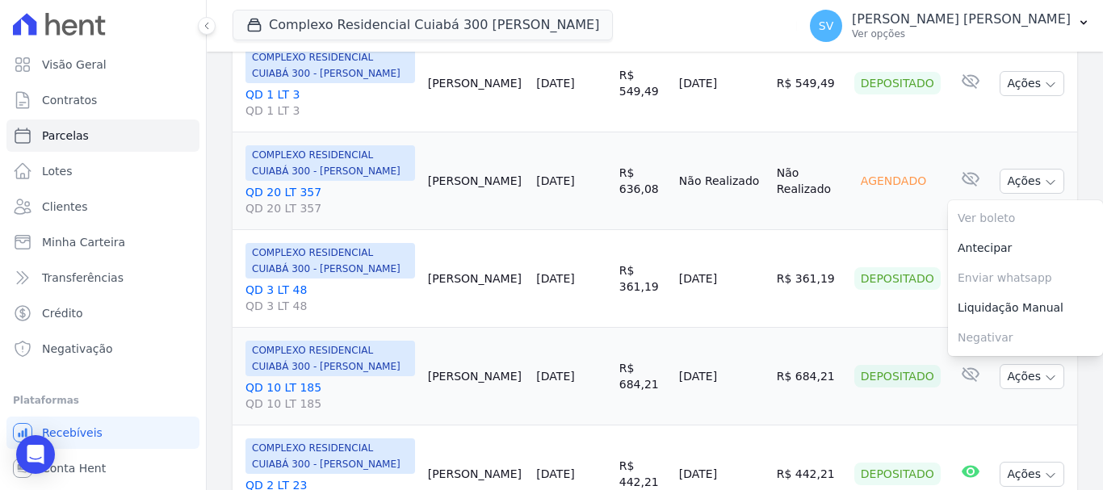
click at [894, 195] on td "Agendado" at bounding box center [897, 181] width 99 height 98
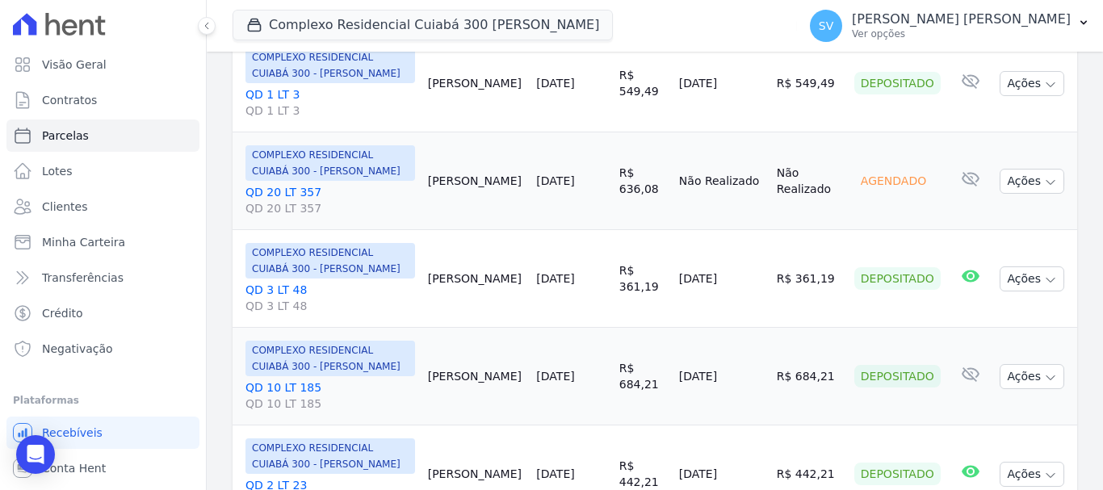
drag, startPoint x: 447, startPoint y: 185, endPoint x: 499, endPoint y: 175, distance: 52.6
click at [505, 179] on td "Elizete Gilioli" at bounding box center [476, 181] width 109 height 98
copy td "Elizete Gilioli"
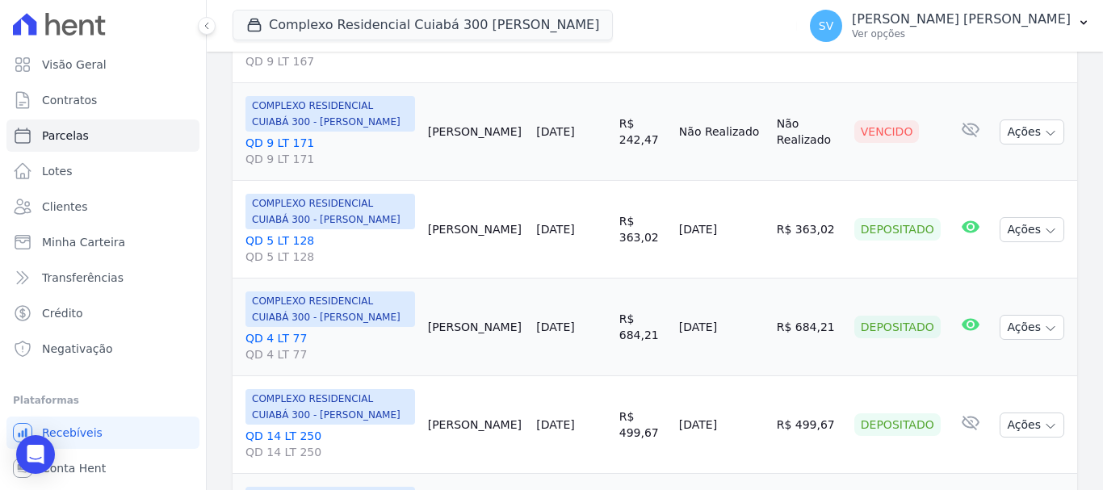
scroll to position [1292, 0]
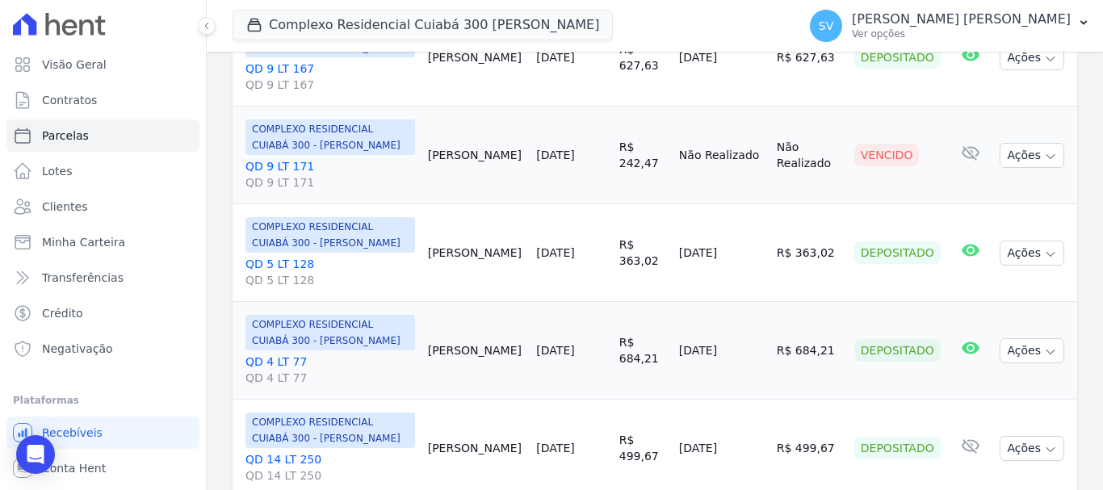
drag, startPoint x: 443, startPoint y: 241, endPoint x: 506, endPoint y: 269, distance: 69.1
click at [506, 269] on td "Hernandys Duarte" at bounding box center [476, 253] width 109 height 98
copy td "Hernandys Duarte"
drag, startPoint x: 444, startPoint y: 146, endPoint x: 494, endPoint y: 128, distance: 53.1
click at [484, 162] on td "Gustavo Camargo" at bounding box center [476, 156] width 109 height 98
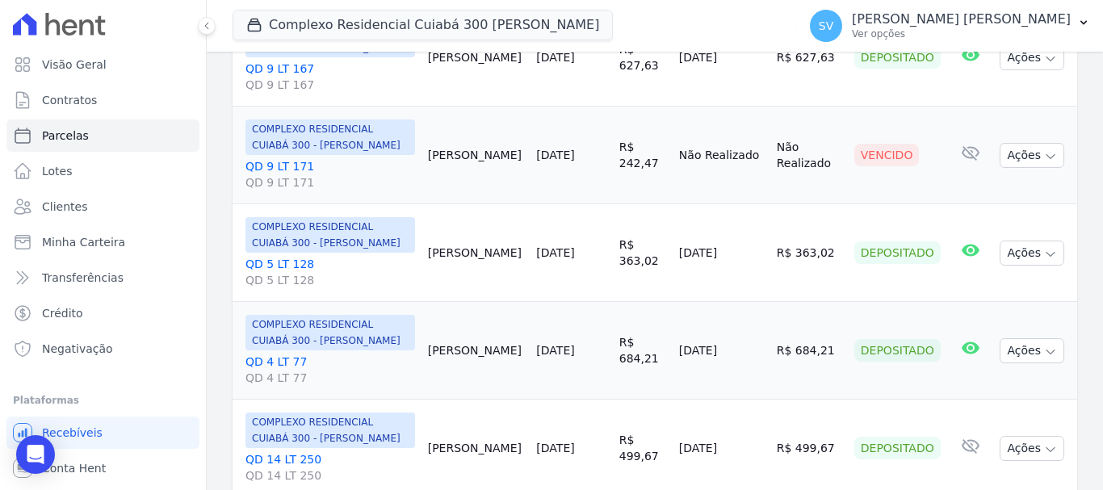
click at [506, 111] on td "Gustavo Camargo" at bounding box center [476, 156] width 109 height 98
click at [457, 133] on td "Gustavo Camargo" at bounding box center [476, 156] width 109 height 98
click at [435, 122] on td "Gustavo Camargo" at bounding box center [476, 156] width 109 height 98
drag, startPoint x: 439, startPoint y: 141, endPoint x: 480, endPoint y: 161, distance: 44.8
click at [491, 168] on td "Gustavo Camargo" at bounding box center [476, 156] width 109 height 98
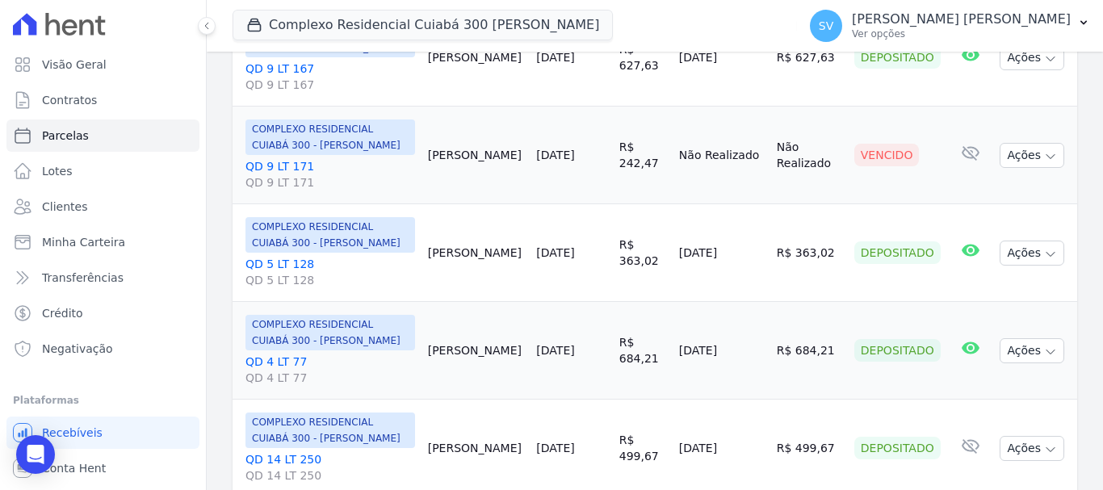
copy td "Gustavo Camargo"
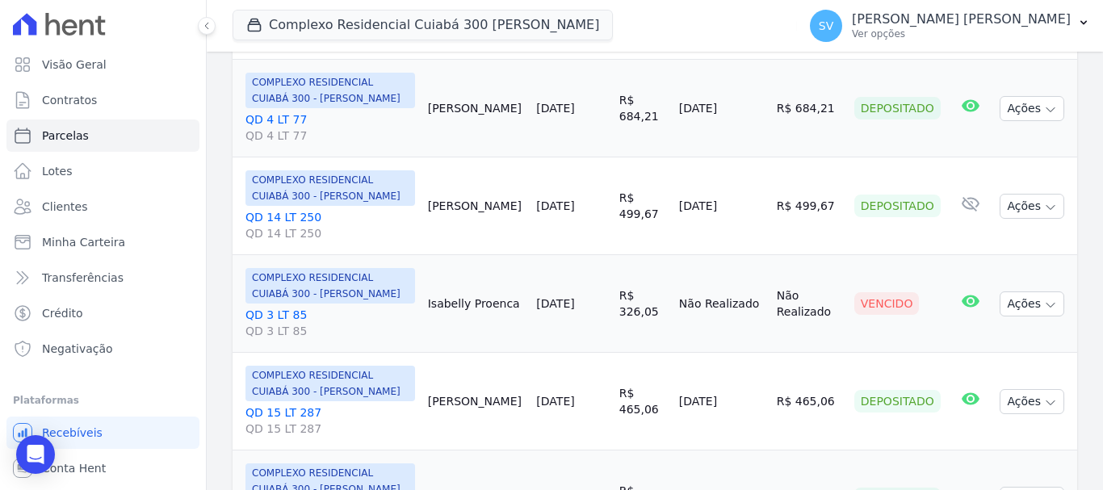
scroll to position [1615, 0]
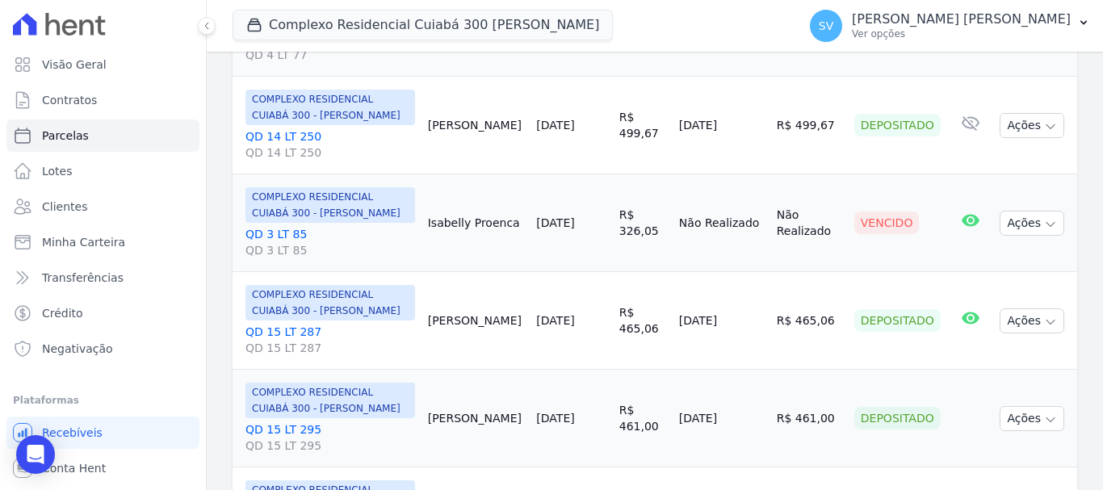
drag, startPoint x: 435, startPoint y: 225, endPoint x: 513, endPoint y: 214, distance: 78.3
click at [526, 223] on td "Isabelly Proenca" at bounding box center [476, 223] width 109 height 98
copy td "Isabelly Proenca"
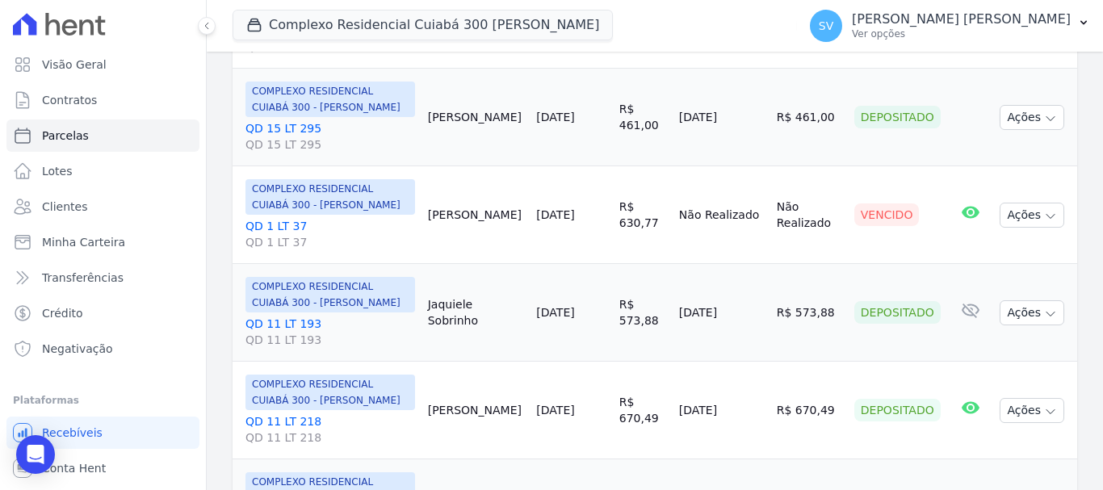
scroll to position [1939, 0]
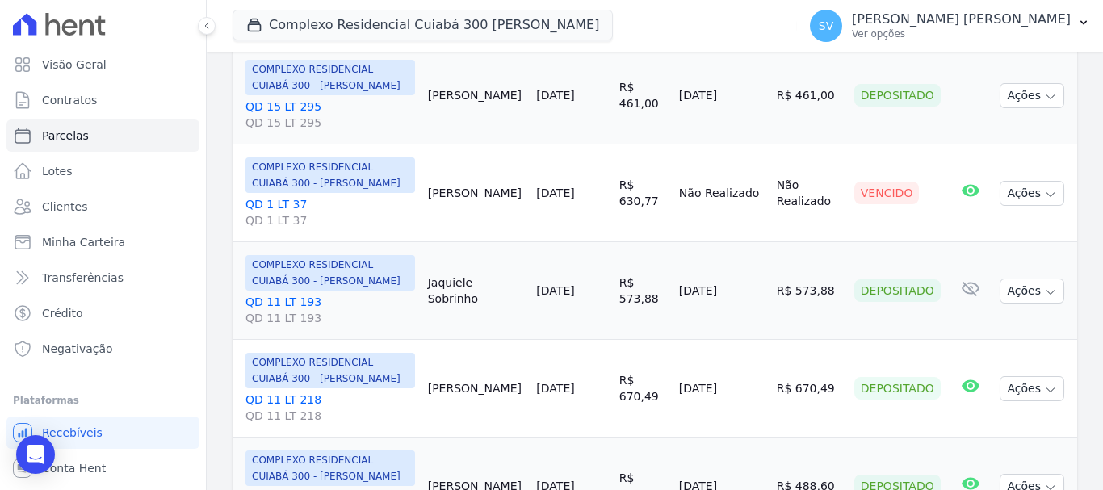
drag, startPoint x: 506, startPoint y: 188, endPoint x: 439, endPoint y: 181, distance: 66.6
click at [439, 181] on td "Janiele Silva" at bounding box center [476, 194] width 109 height 98
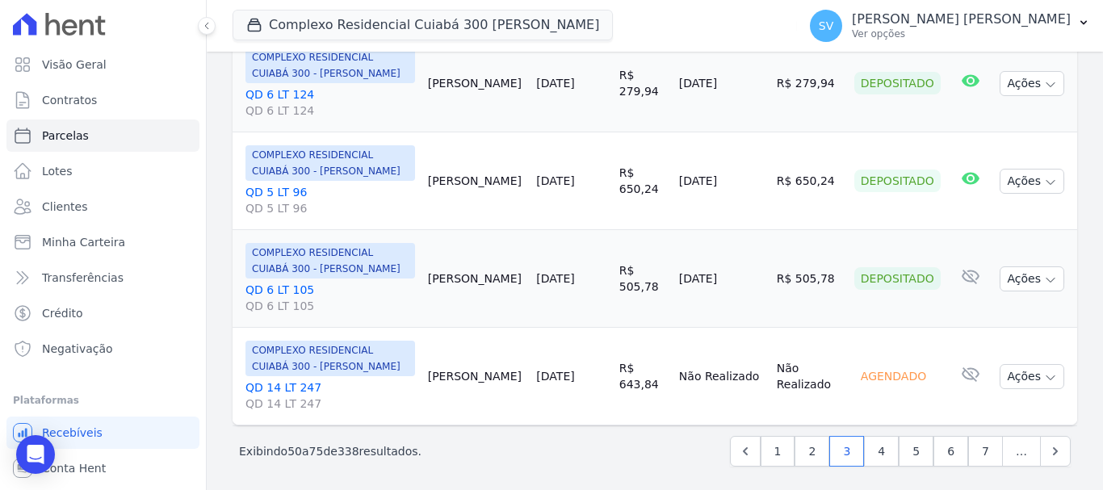
scroll to position [2543, 0]
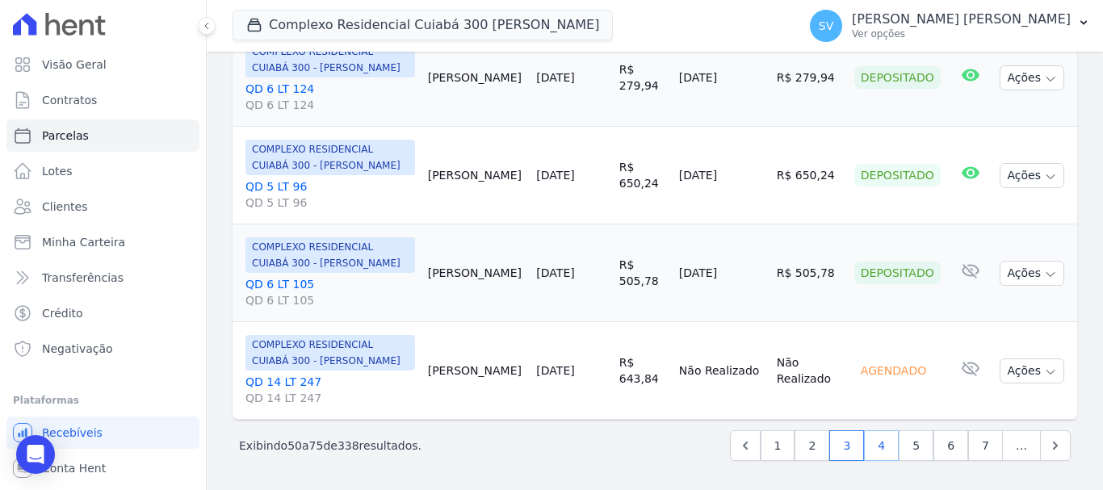
click at [869, 443] on link "4" at bounding box center [881, 446] width 35 height 31
select select
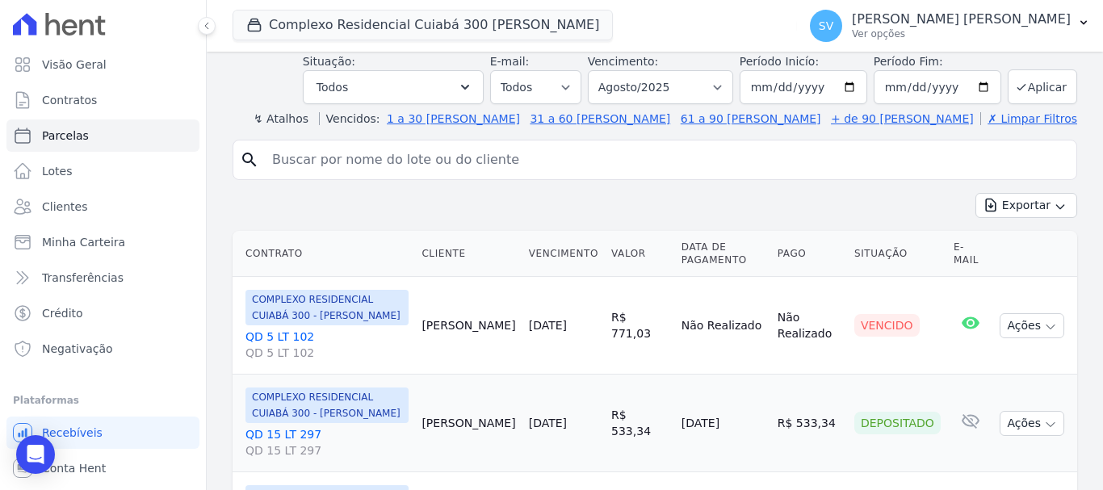
scroll to position [323, 0]
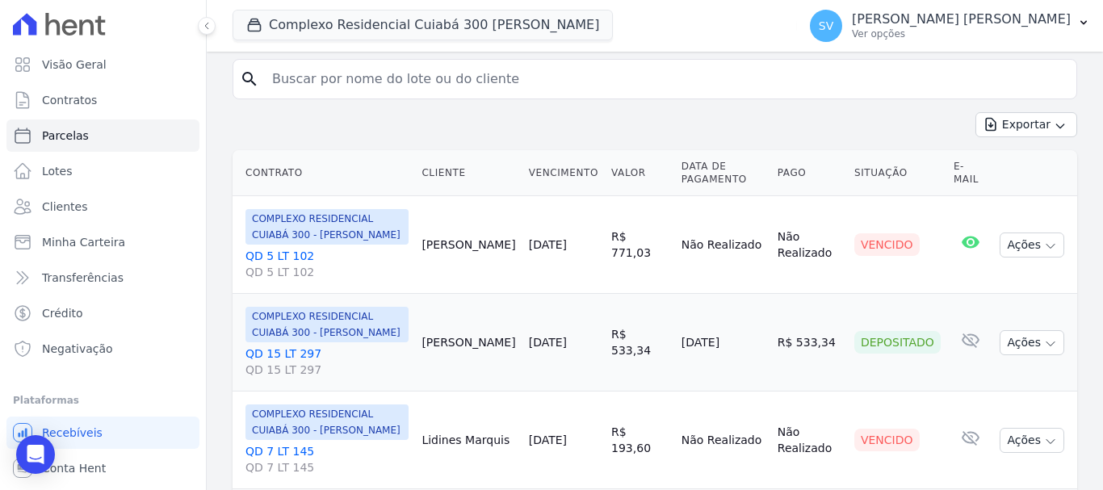
drag, startPoint x: 523, startPoint y: 239, endPoint x: 444, endPoint y: 242, distance: 78.4
click at [438, 242] on td "Karollyne Moura" at bounding box center [468, 245] width 107 height 98
drag, startPoint x: 444, startPoint y: 242, endPoint x: 472, endPoint y: 185, distance: 62.9
click at [472, 184] on th "Cliente" at bounding box center [468, 173] width 107 height 46
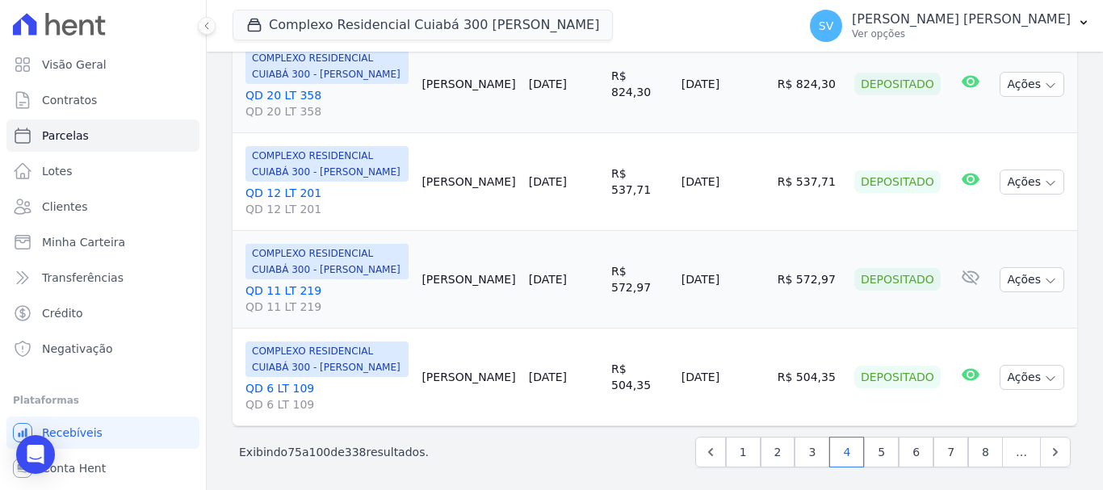
scroll to position [2543, 0]
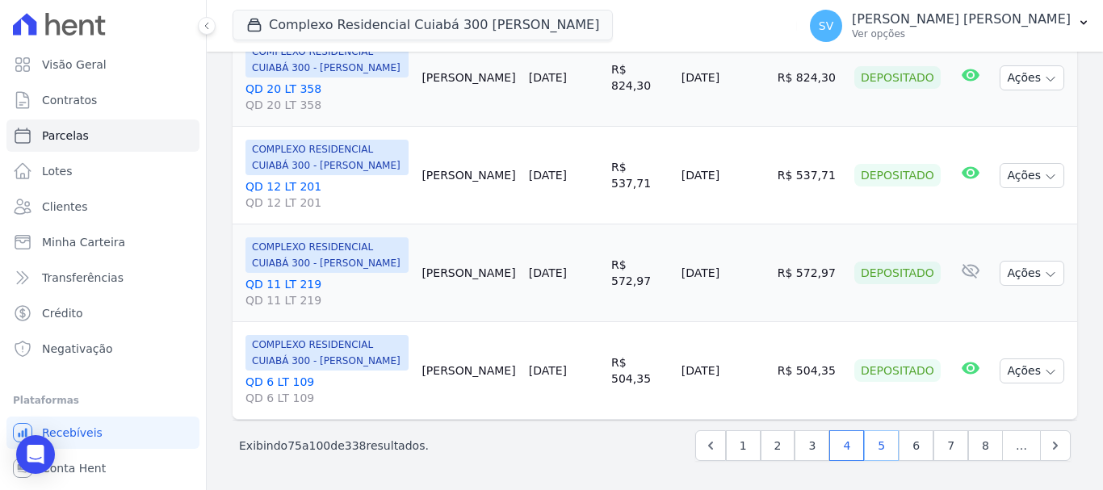
click at [867, 460] on link "5" at bounding box center [881, 446] width 35 height 31
click at [875, 448] on link "5" at bounding box center [881, 446] width 35 height 31
select select
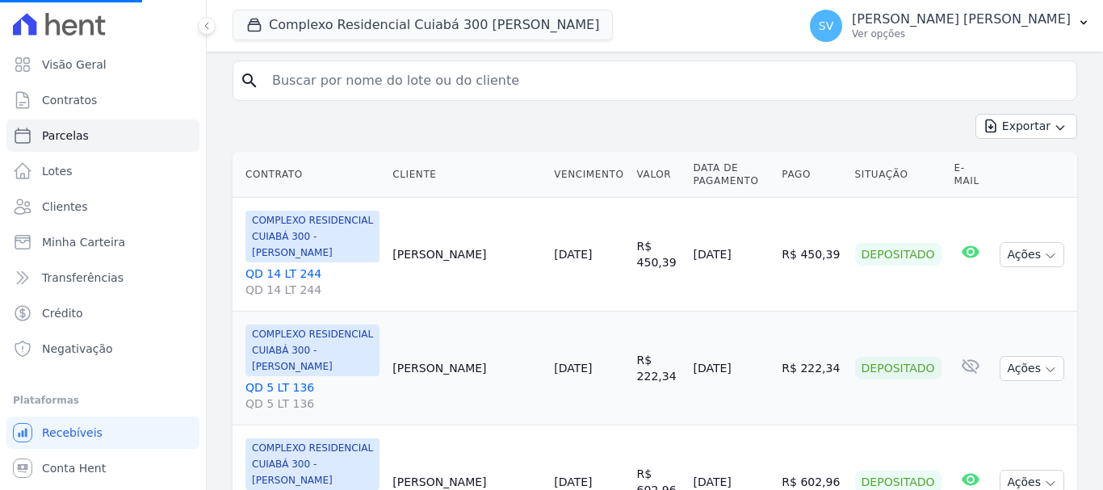
scroll to position [323, 0]
select select
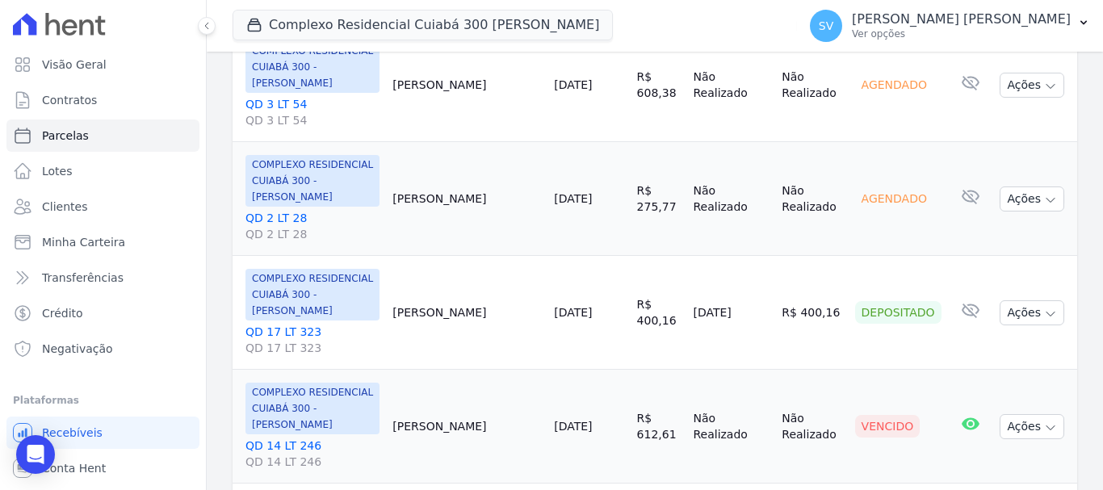
scroll to position [1777, 0]
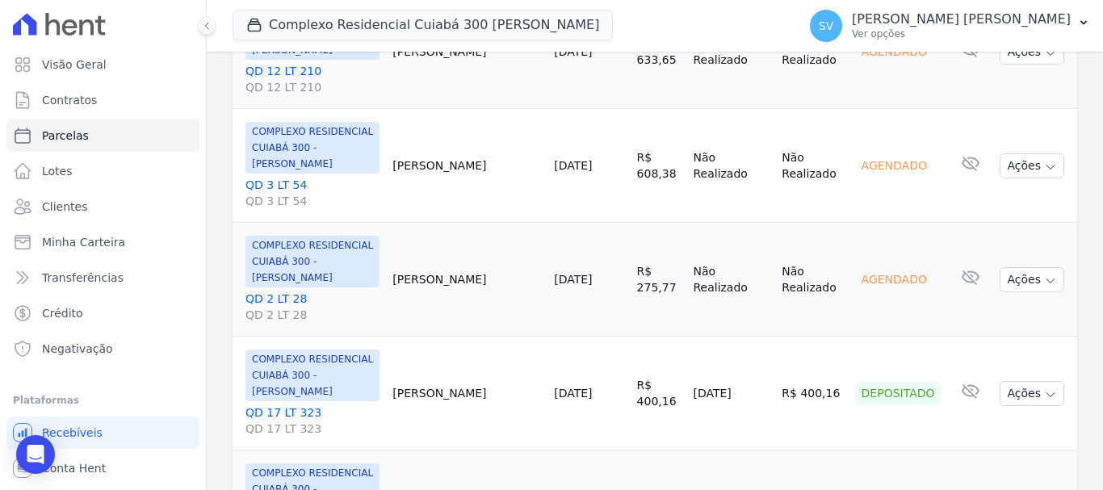
drag, startPoint x: 506, startPoint y: 254, endPoint x: 439, endPoint y: 259, distance: 67.2
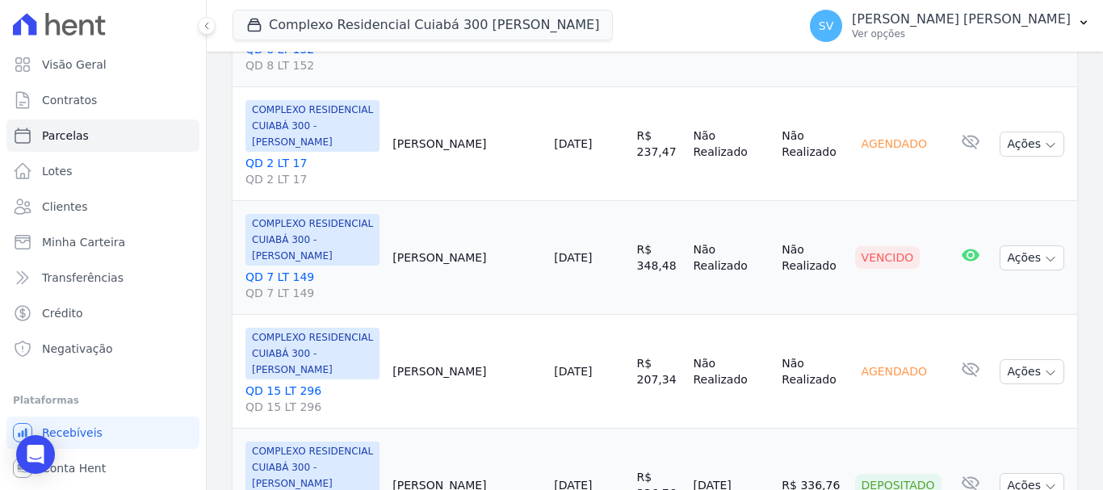
scroll to position [2543, 0]
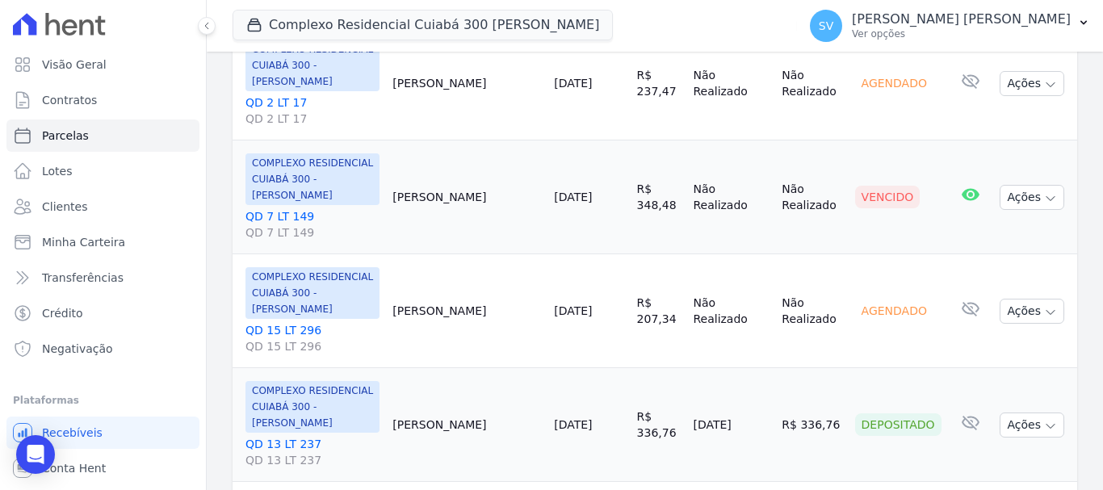
select select
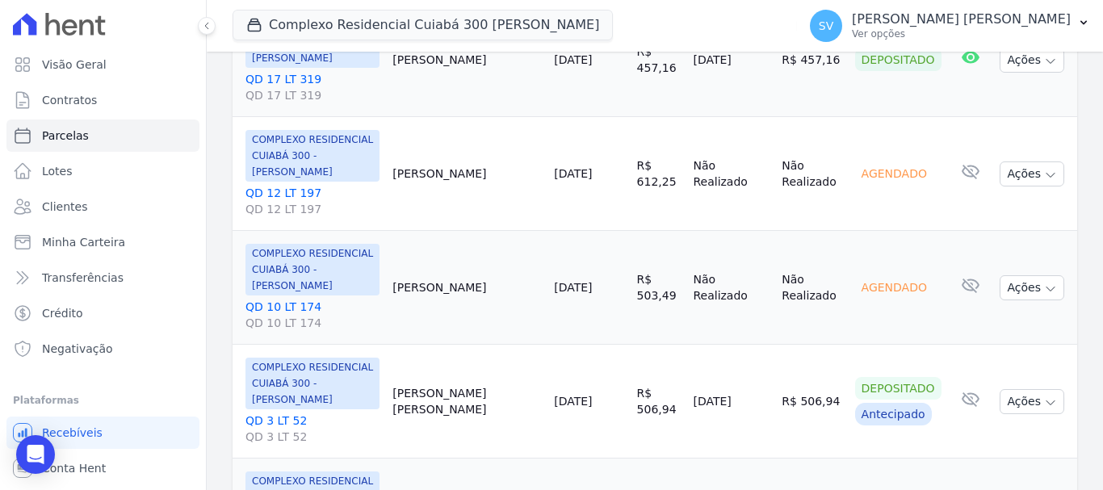
scroll to position [889, 0]
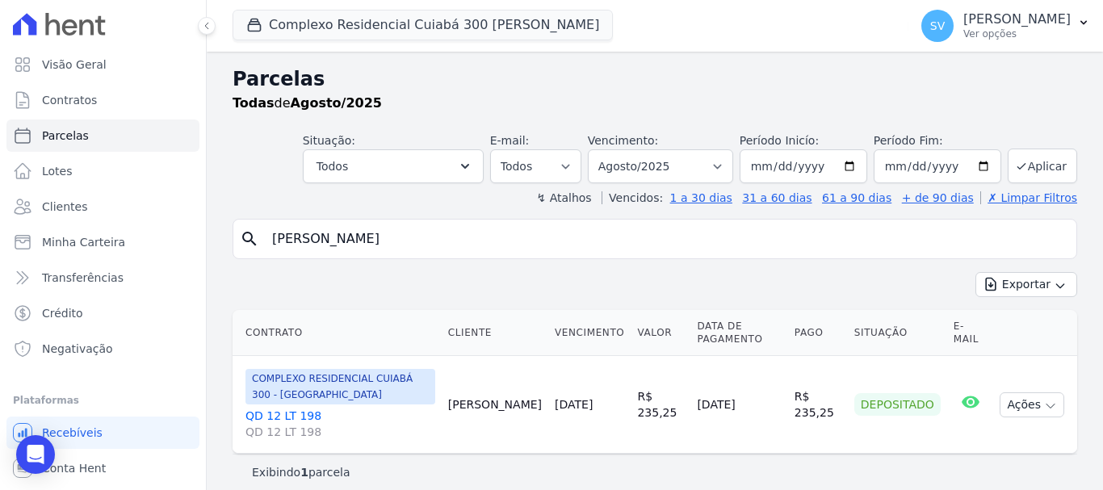
select select
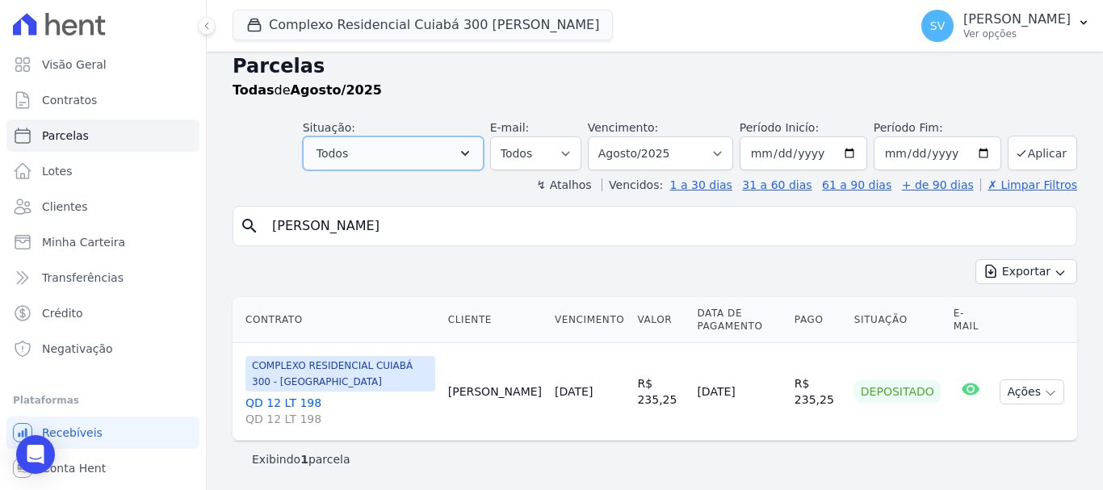
click at [435, 143] on button "Todos" at bounding box center [393, 154] width 181 height 34
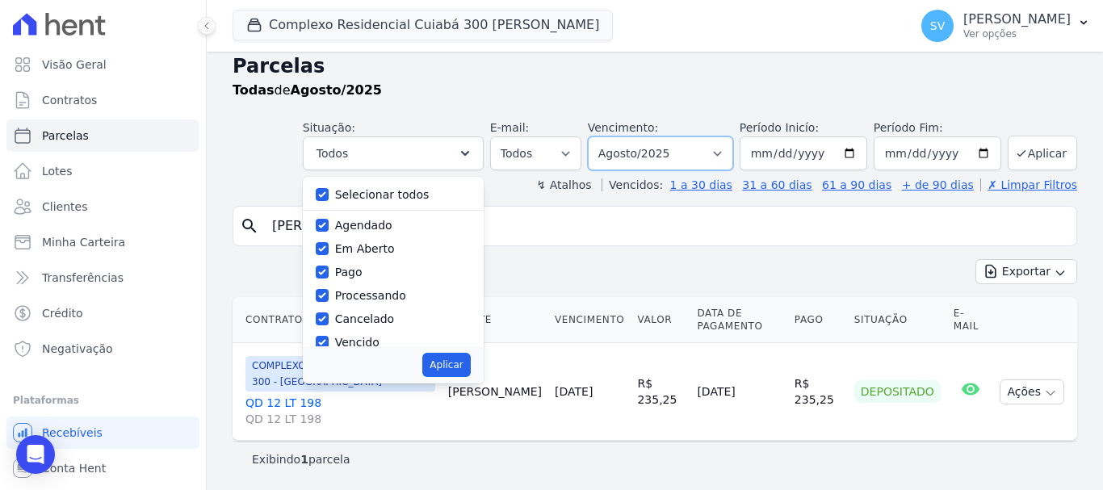
click at [681, 142] on select "Filtrar por período ──────── Todos os meses Abril/2024 Maio/2024 Junho/2024 Jul…" at bounding box center [660, 154] width 145 height 34
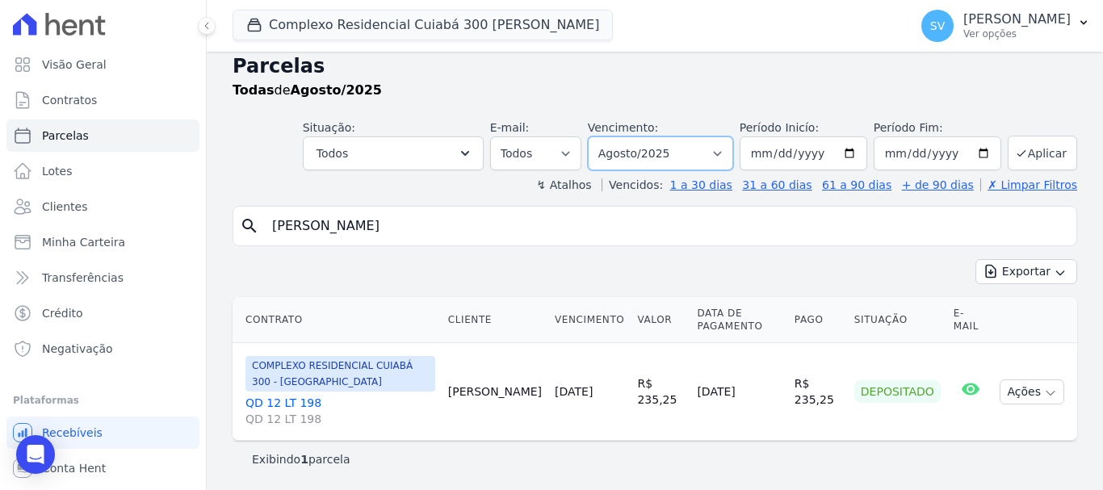
select select "09/2025"
click at [599, 137] on select "Filtrar por período ──────── Todos os meses Abril/2024 Maio/2024 Junho/2024 Jul…" at bounding box center [660, 154] width 145 height 34
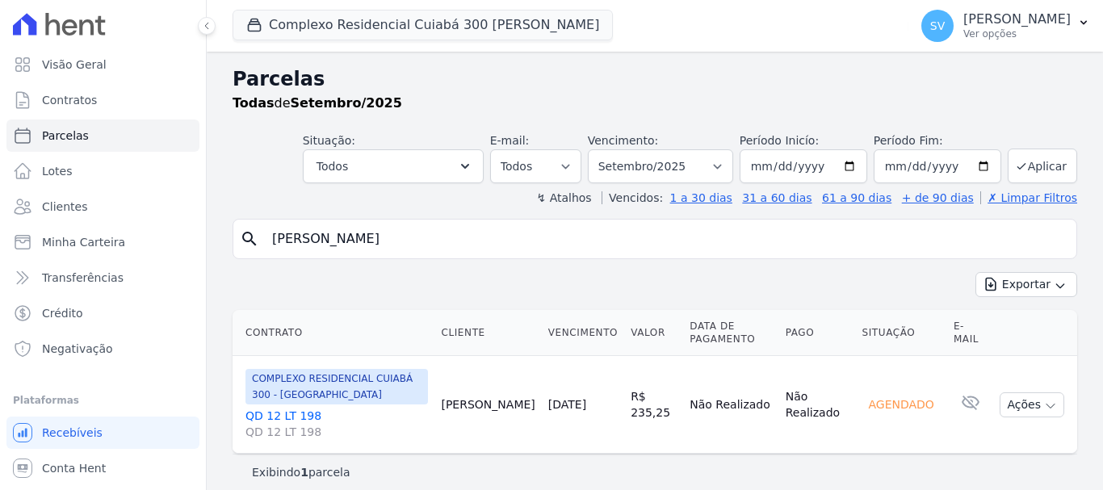
select select
click at [1017, 402] on button "Ações" at bounding box center [1032, 405] width 65 height 25
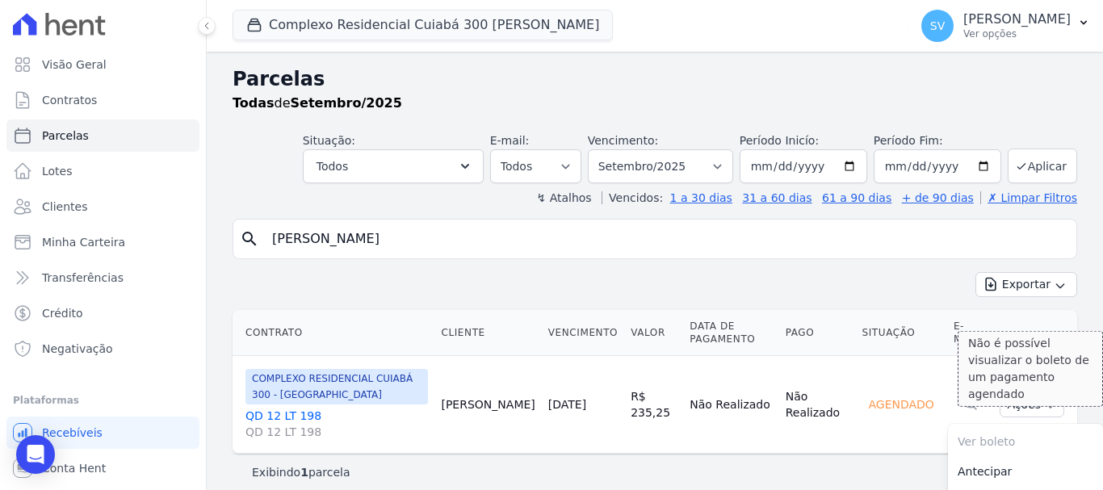
click at [968, 446] on span "Ver boleto Não é possível visualizar o boleto de um pagamento agendado" at bounding box center [1025, 442] width 155 height 30
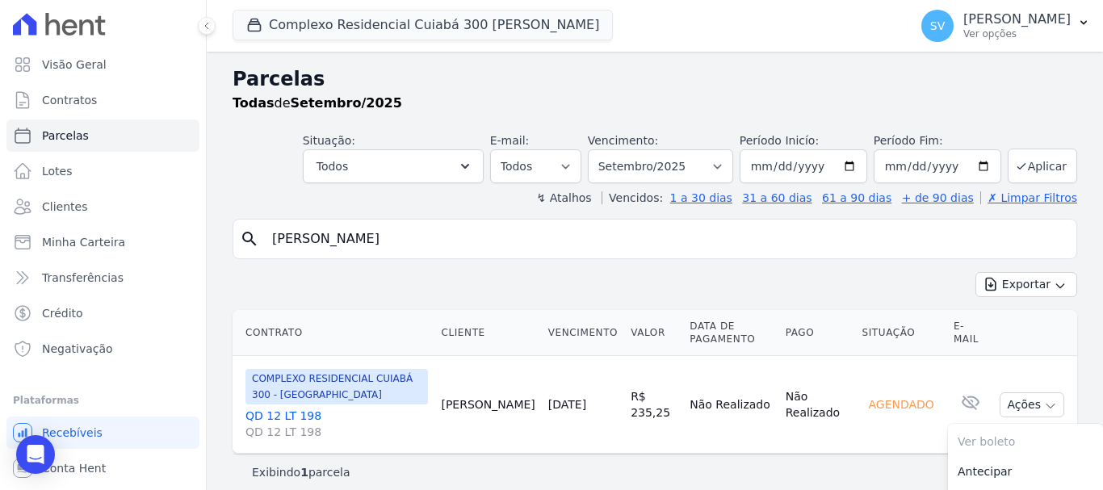
click at [824, 292] on div "Exportar Exportar PDF Exportar CSV" at bounding box center [655, 291] width 845 height 38
